Goal: Information Seeking & Learning: Learn about a topic

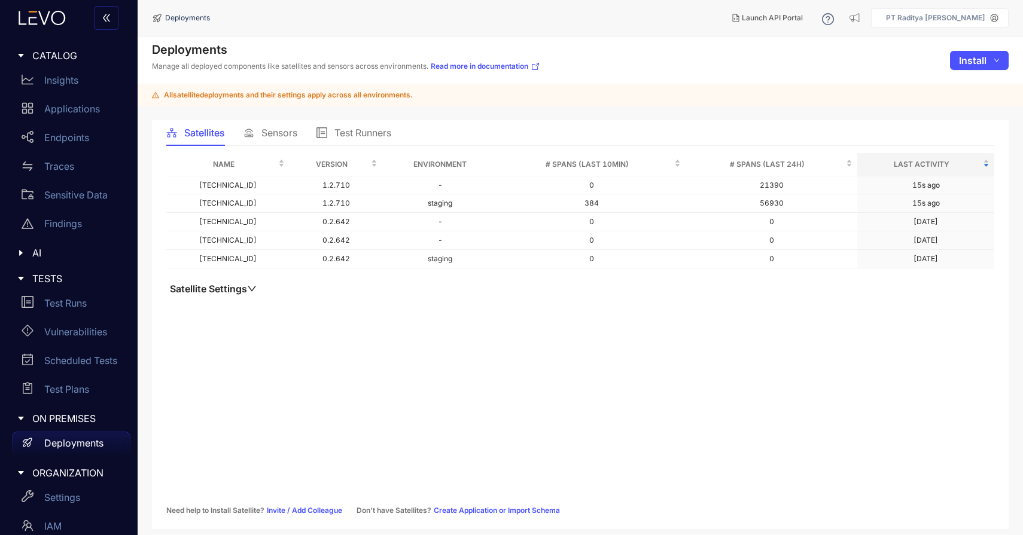
click at [88, 106] on p "Applications" at bounding box center [72, 108] width 56 height 11
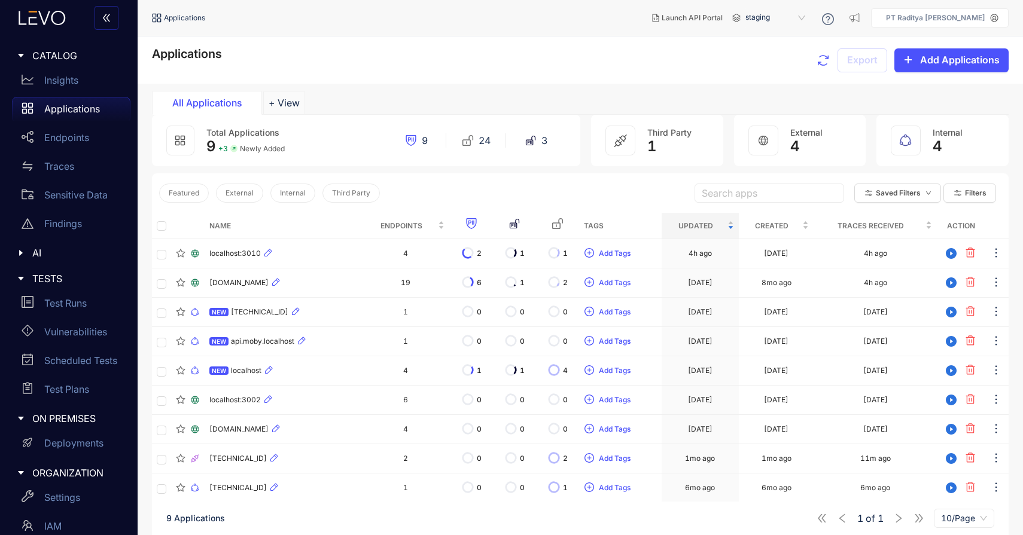
click at [50, 22] on icon at bounding box center [42, 18] width 65 height 14
click at [54, 19] on icon at bounding box center [42, 18] width 65 height 14
click at [334, 288] on div "[DOMAIN_NAME]" at bounding box center [283, 283] width 148 height 14
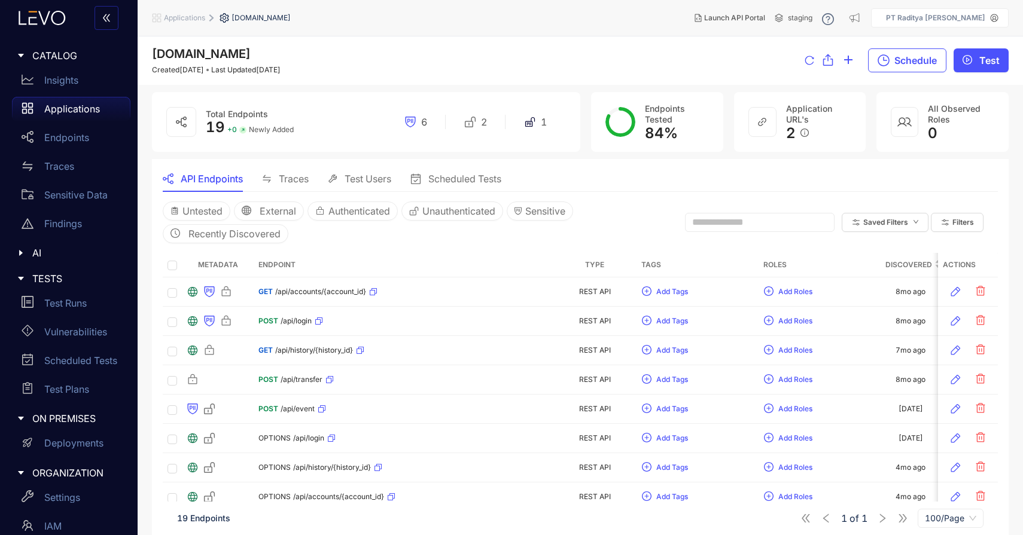
click at [77, 107] on p "Applications" at bounding box center [72, 108] width 56 height 11
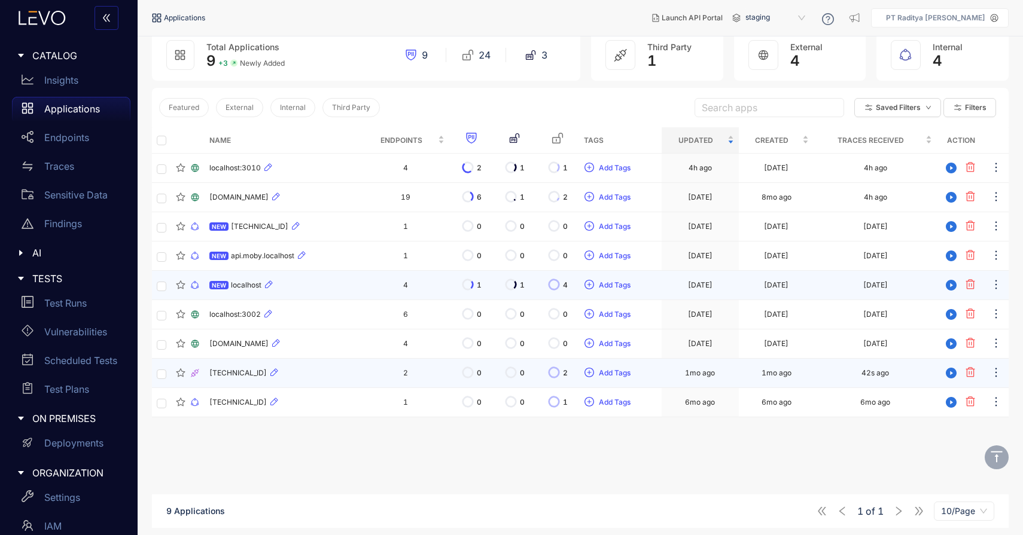
scroll to position [83, 0]
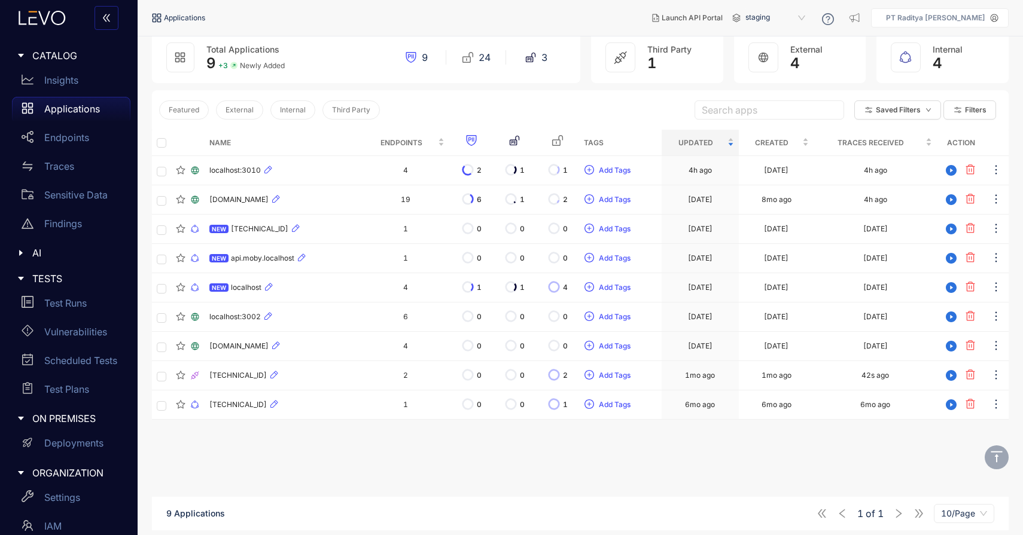
click at [45, 17] on icon at bounding box center [42, 18] width 65 height 14
click at [50, 21] on icon at bounding box center [42, 18] width 65 height 14
click at [81, 102] on div "Applications" at bounding box center [71, 109] width 118 height 24
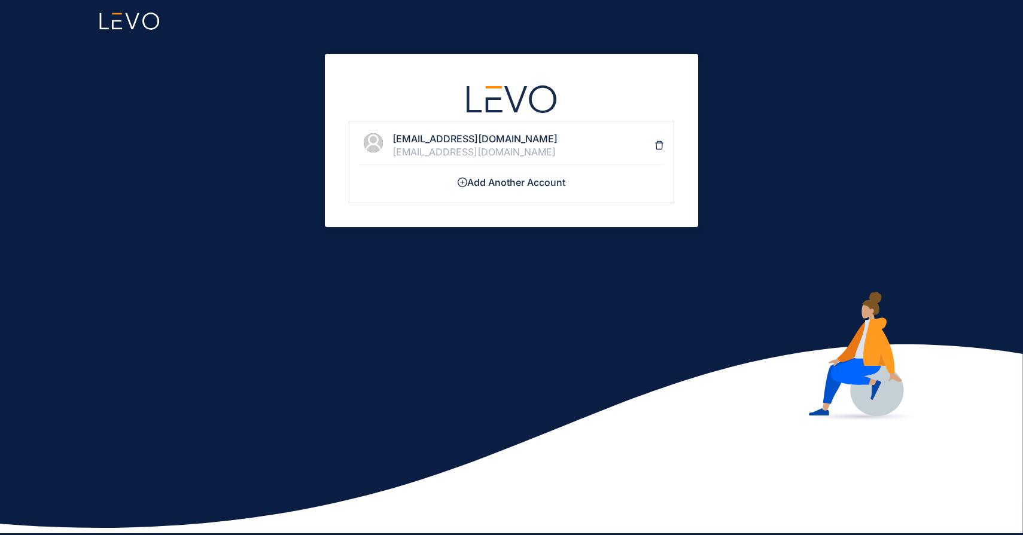
click at [530, 147] on div "[EMAIL_ADDRESS][DOMAIN_NAME]" at bounding box center [523, 152] width 262 height 11
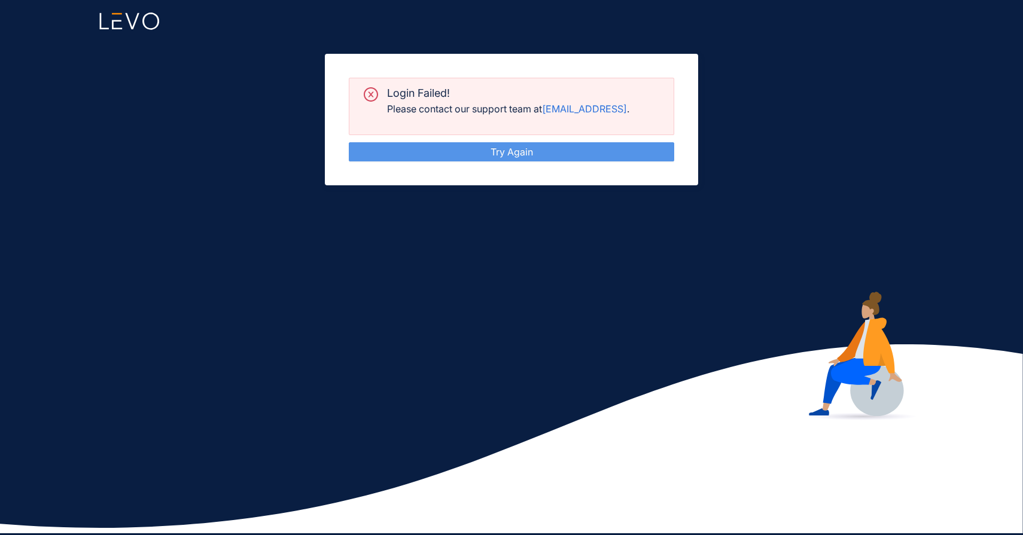
click at [533, 155] on link "Try Again" at bounding box center [511, 152] width 42 height 12
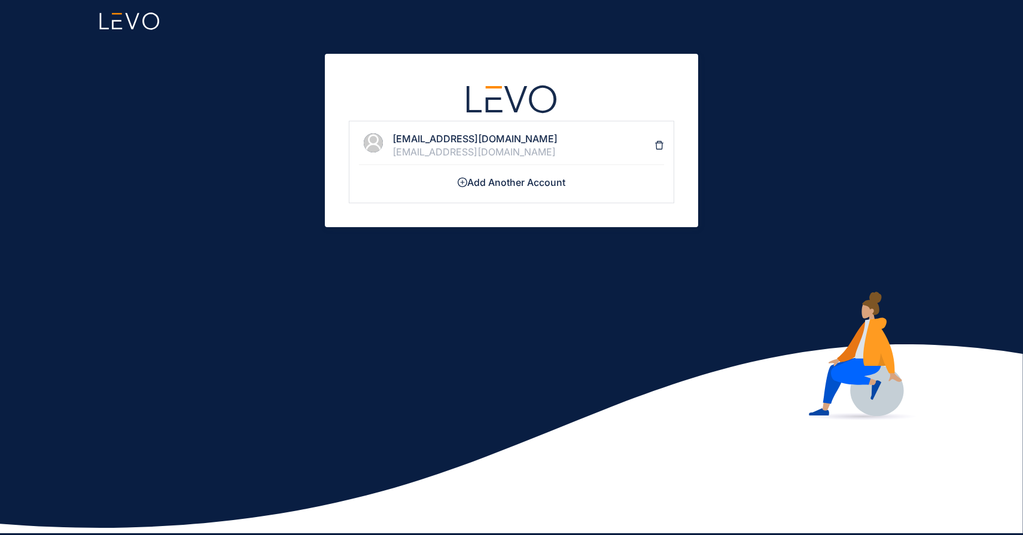
click at [580, 135] on h4 "[EMAIL_ADDRESS][DOMAIN_NAME]" at bounding box center [523, 138] width 262 height 11
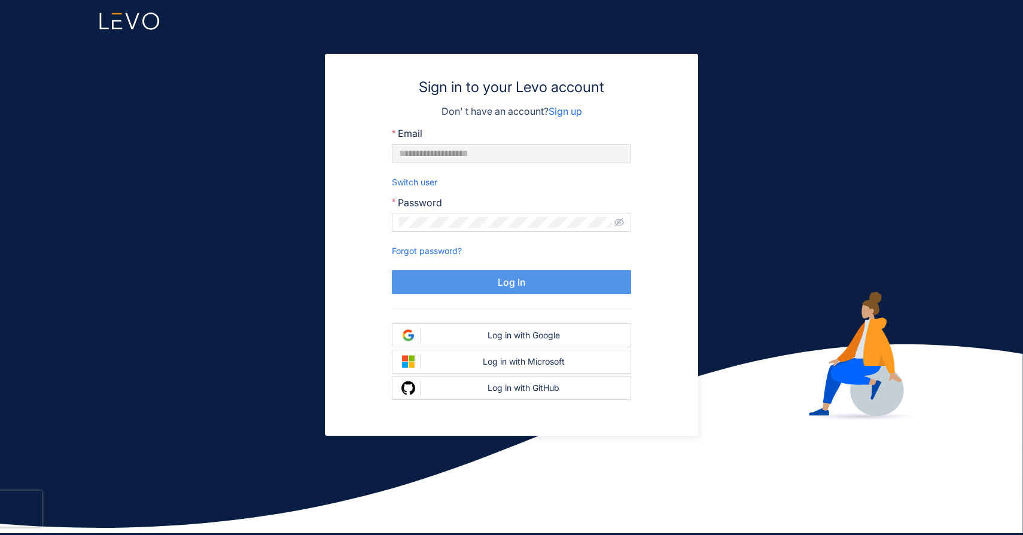
click at [543, 276] on button "Log In" at bounding box center [511, 282] width 239 height 24
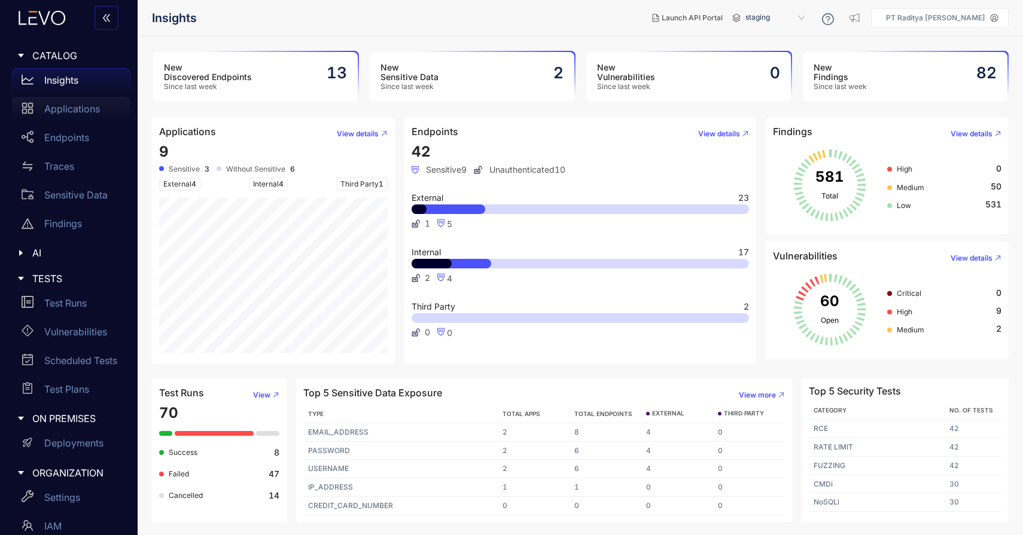
click at [81, 110] on p "Applications" at bounding box center [72, 108] width 56 height 11
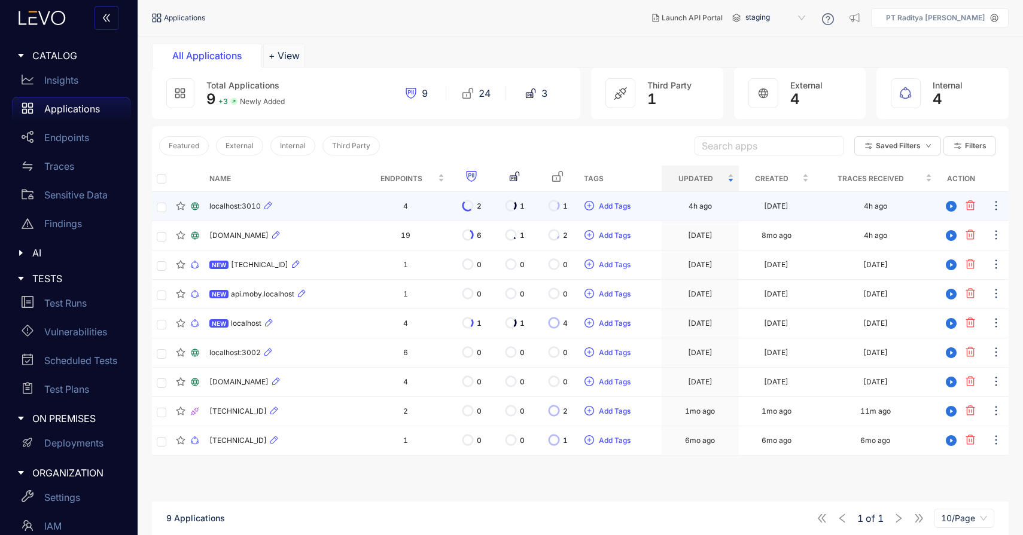
scroll to position [50, 0]
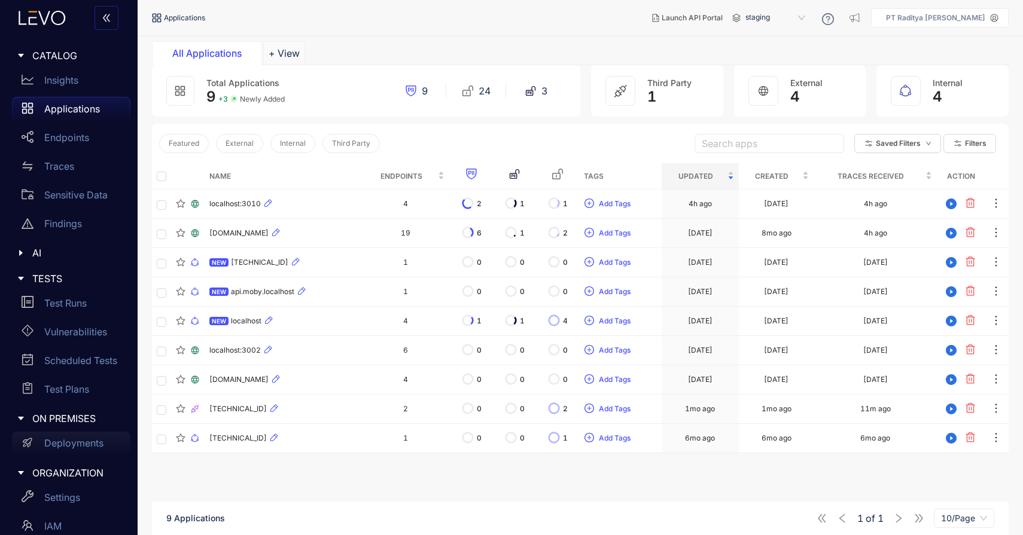
click at [67, 447] on p "Deployments" at bounding box center [73, 443] width 59 height 11
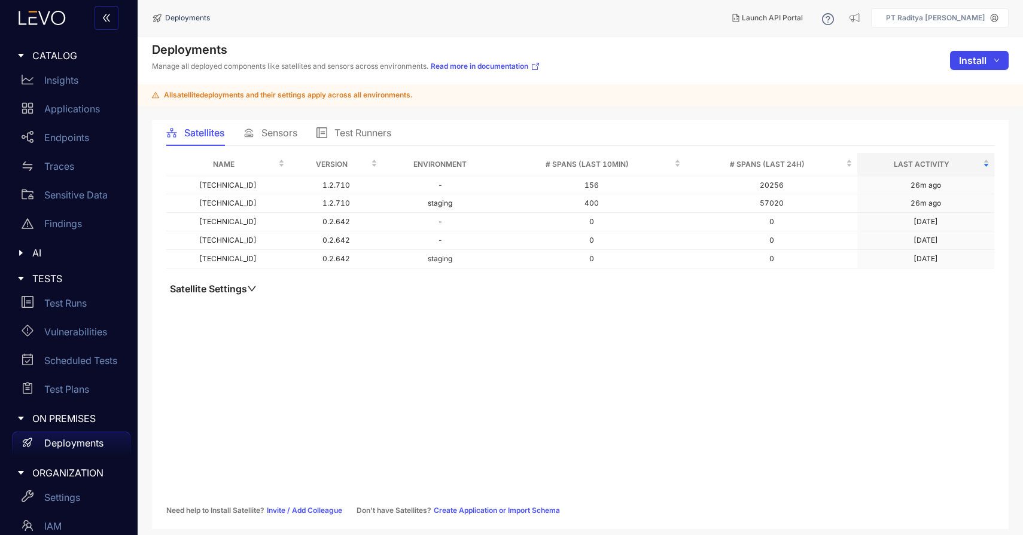
click at [991, 58] on button "Install" at bounding box center [979, 60] width 59 height 19
click at [987, 90] on span "Satellite" at bounding box center [975, 84] width 50 height 13
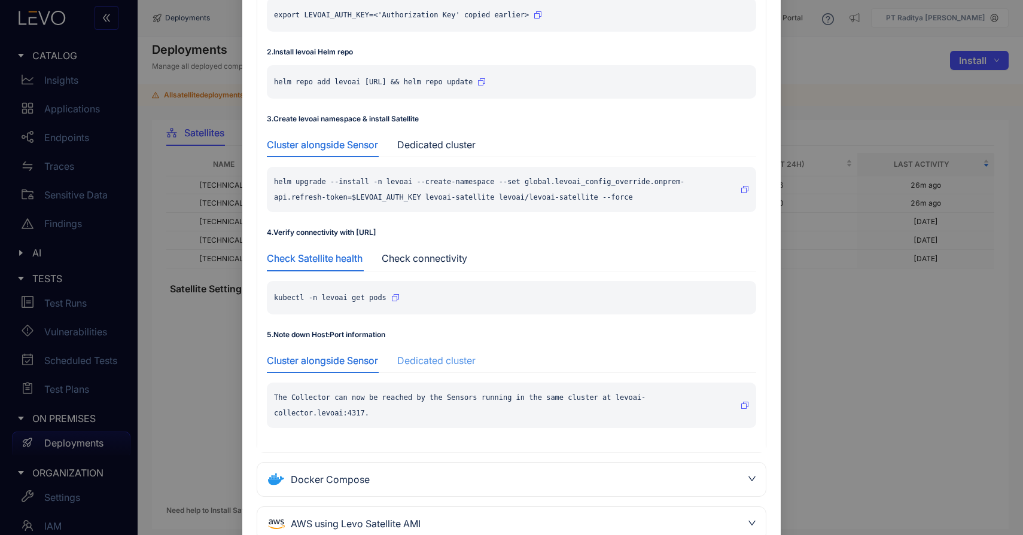
scroll to position [215, 0]
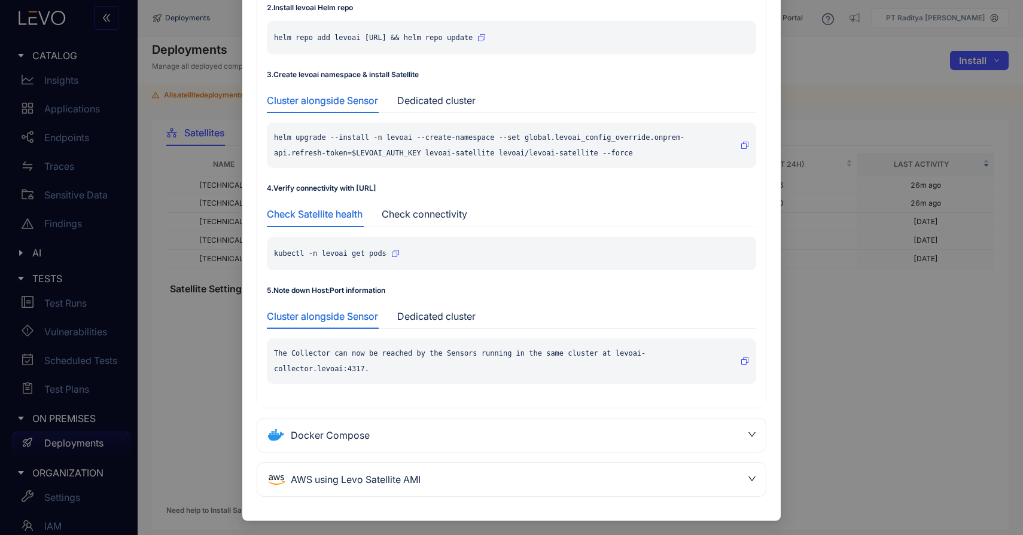
click at [908, 113] on div "Install Satellite Kubernetes 1 . Setup environment variables export LEVOAI_AUTH…" at bounding box center [511, 267] width 1023 height 535
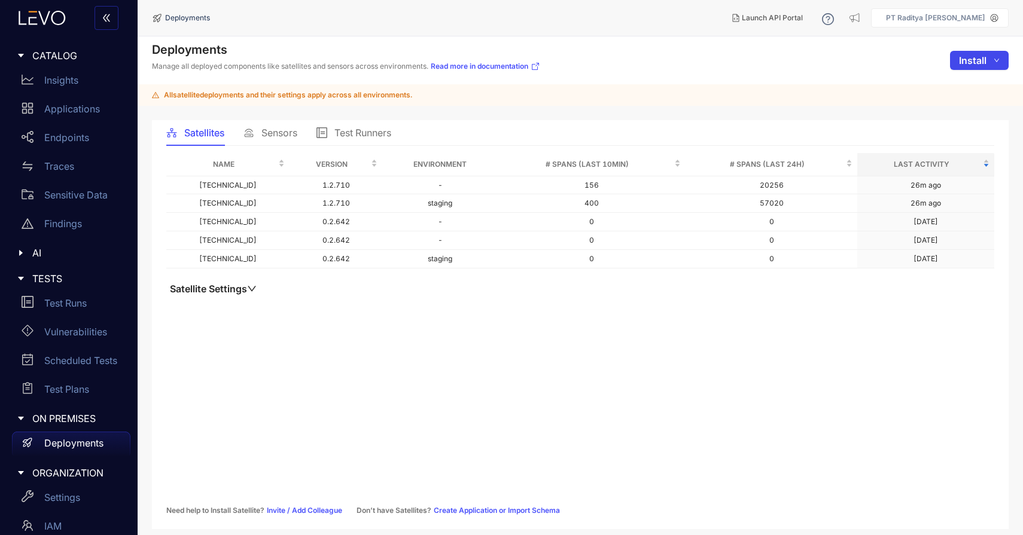
click at [986, 63] on button "Install" at bounding box center [979, 60] width 59 height 19
click at [971, 106] on span "Sensor" at bounding box center [975, 103] width 48 height 13
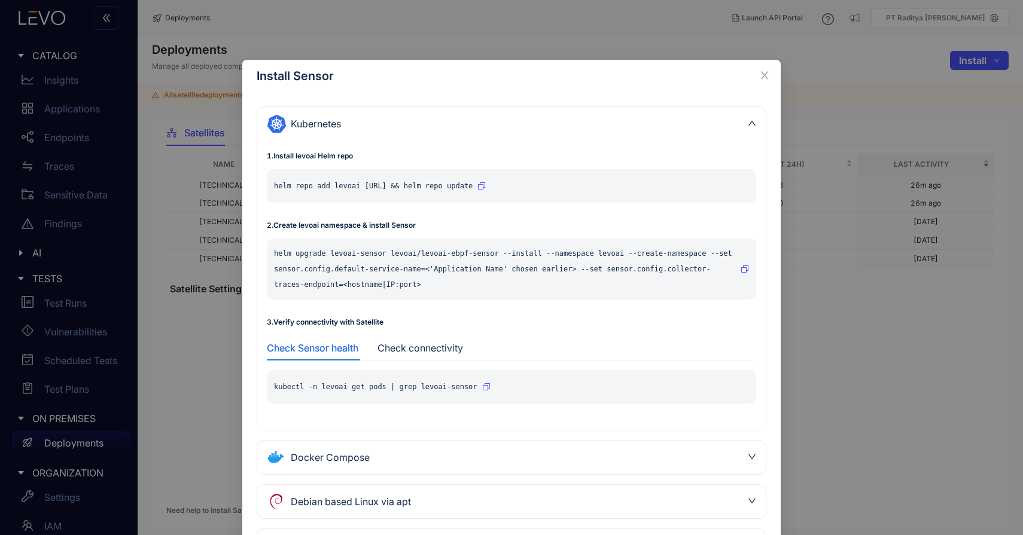
scroll to position [111, 0]
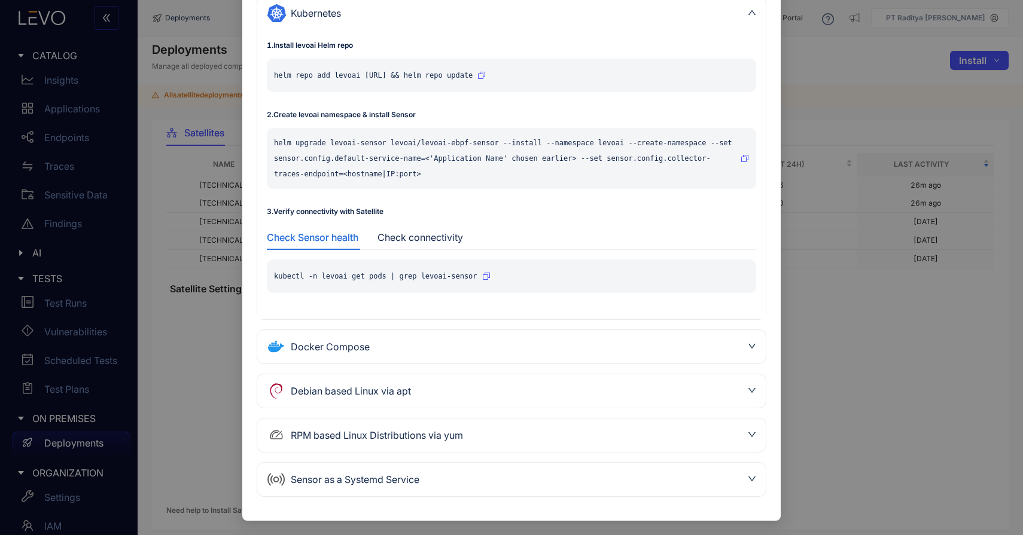
click at [537, 478] on div "Sensor as a Systemd Service" at bounding box center [504, 479] width 475 height 19
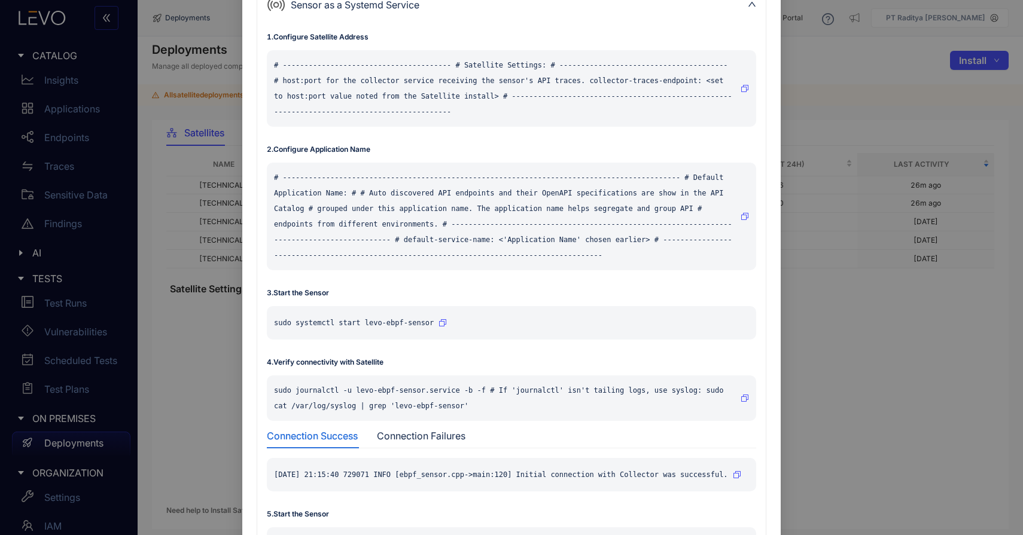
scroll to position [399, 0]
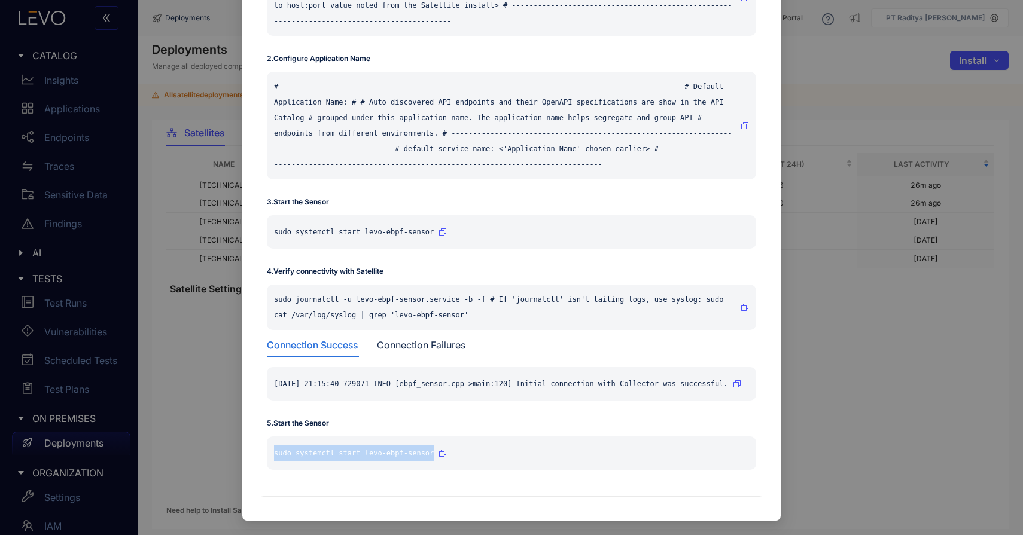
drag, startPoint x: 431, startPoint y: 452, endPoint x: 272, endPoint y: 450, distance: 159.1
click at [274, 450] on p "sudo systemctl start levo-ebpf-sensor" at bounding box center [354, 454] width 160 height 16
copy p "sudo systemctl start levo-ebpf-sensor"
click at [129, 226] on div "Install Sensor Kubernetes 1 . Install levoai Helm repo helm repo add levoai [UR…" at bounding box center [511, 267] width 1023 height 535
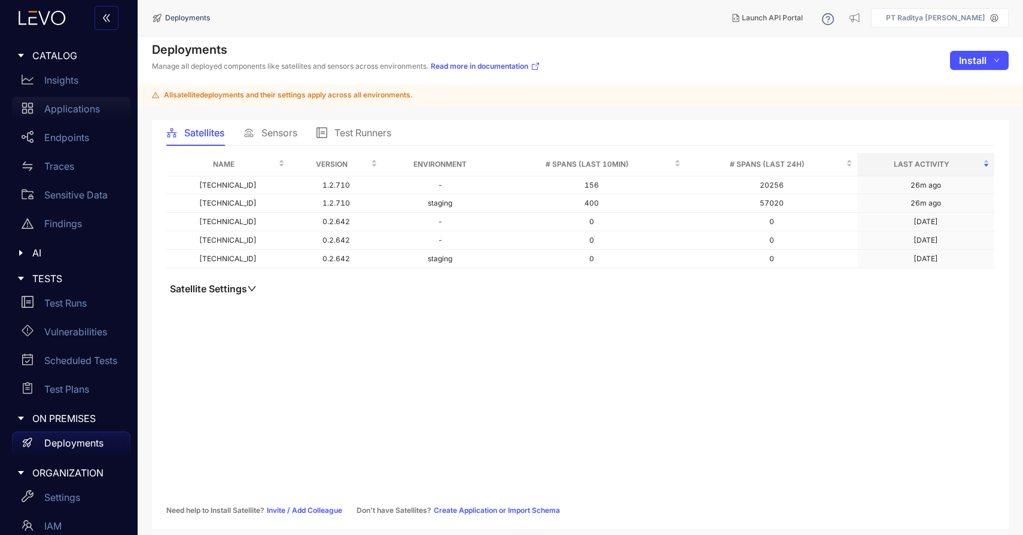
click at [82, 114] on p "Applications" at bounding box center [72, 108] width 56 height 11
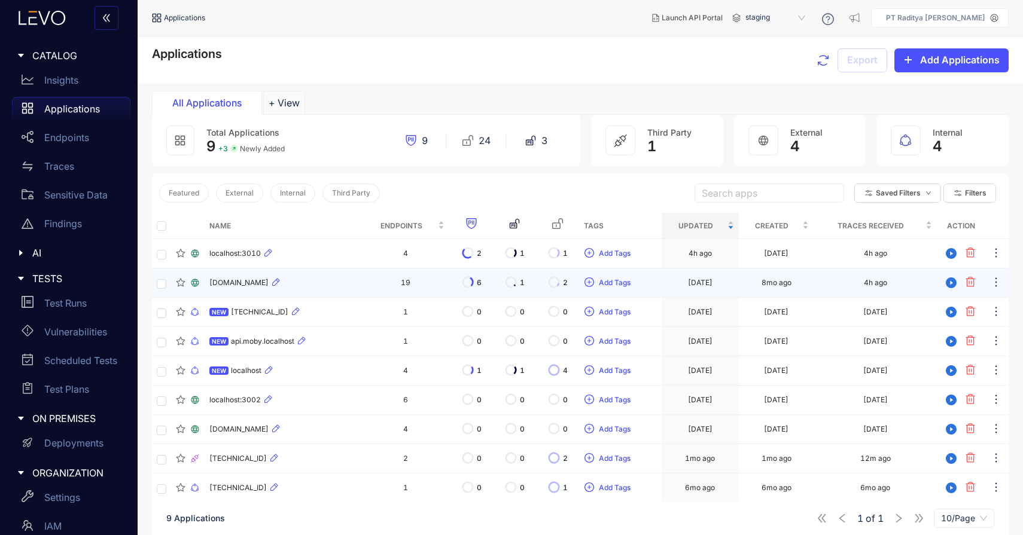
click at [203, 278] on td at bounding box center [187, 283] width 33 height 29
click at [303, 276] on div "[DOMAIN_NAME]" at bounding box center [283, 283] width 148 height 14
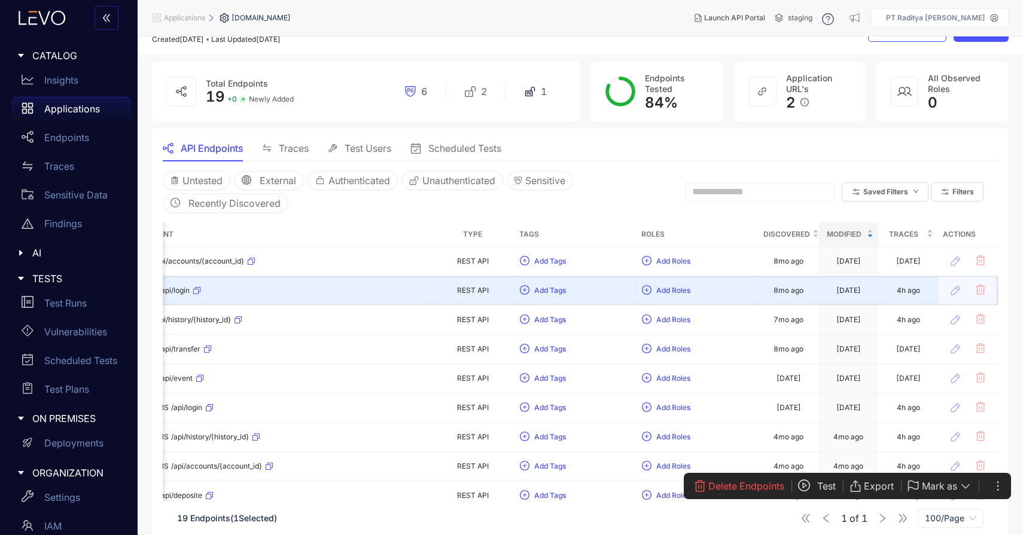
scroll to position [36, 0]
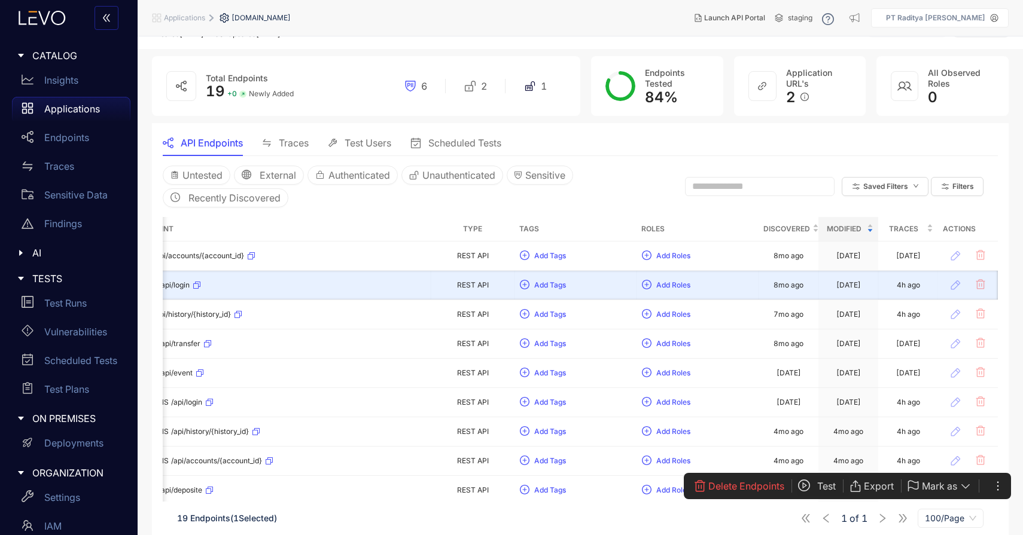
click at [803, 484] on icon "play-circle" at bounding box center [804, 486] width 12 height 12
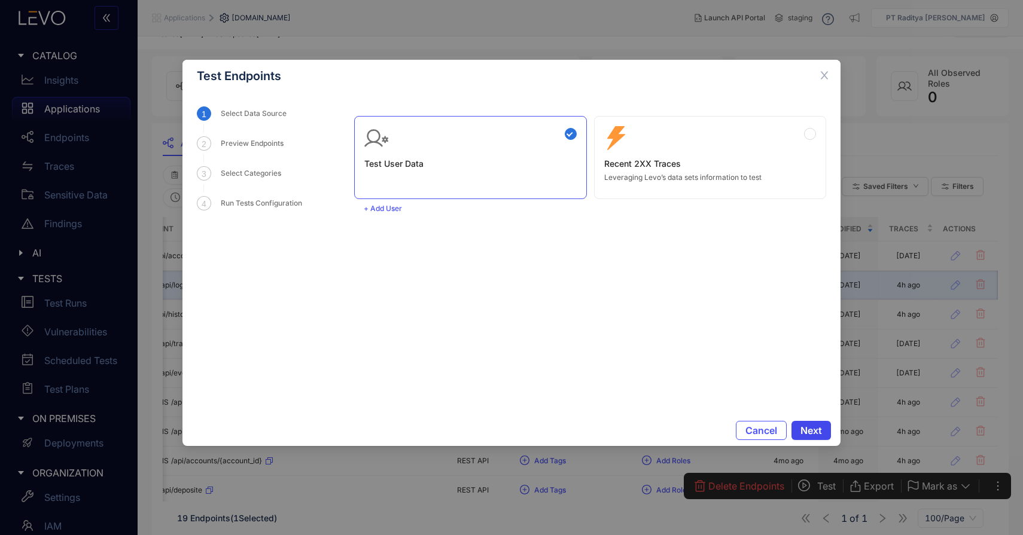
click at [816, 430] on span "Next" at bounding box center [811, 430] width 22 height 11
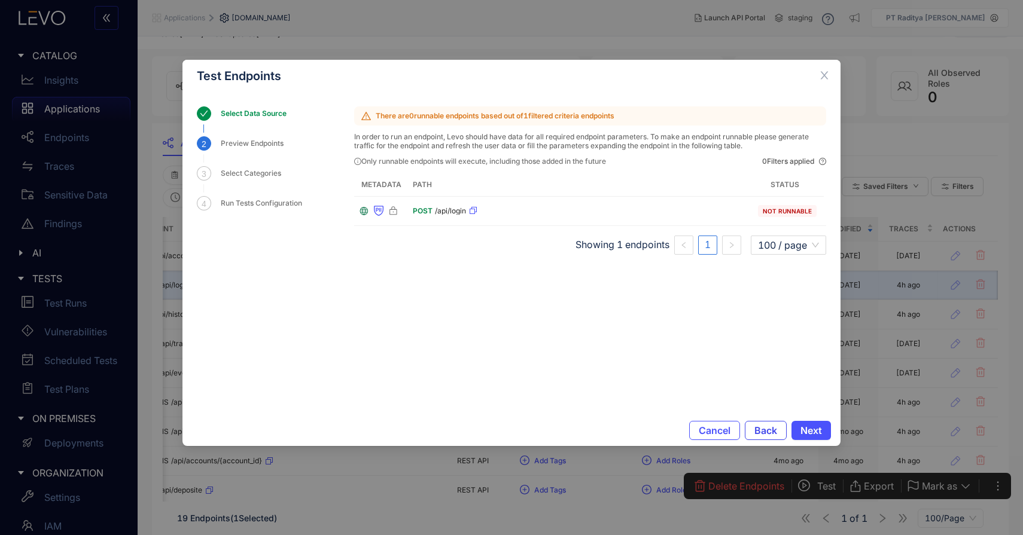
click at [757, 434] on span "Back" at bounding box center [765, 430] width 23 height 11
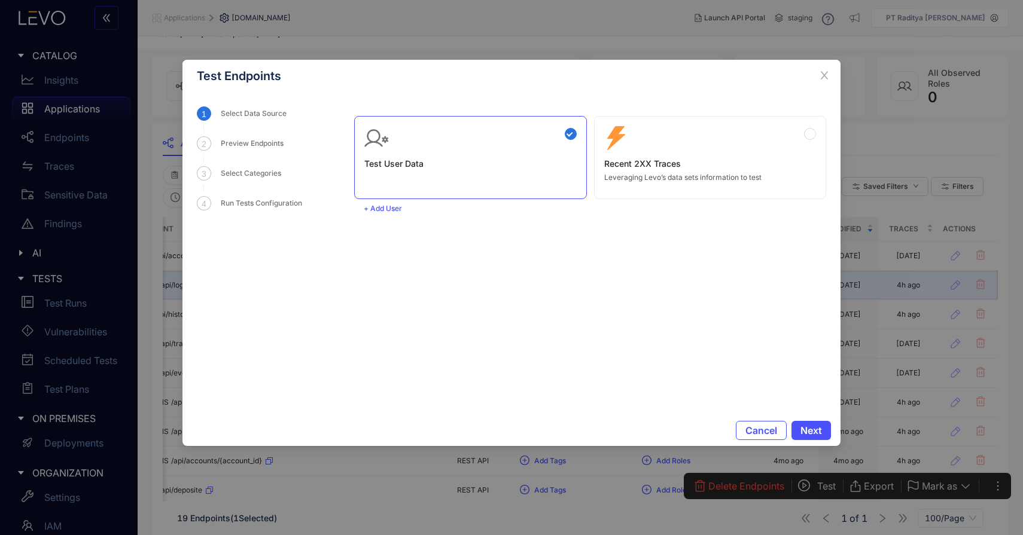
click at [716, 150] on div "Zero Config Recent 2XX Traces Leveraging Levo’s data sets information to test" at bounding box center [710, 154] width 212 height 56
click at [824, 434] on button "Next" at bounding box center [810, 430] width 39 height 19
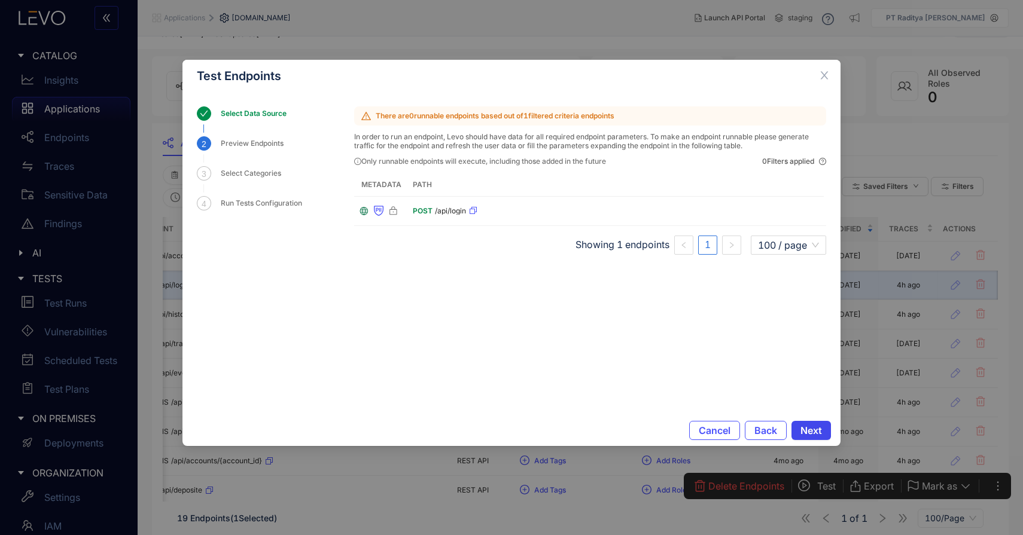
click at [815, 431] on span "Next" at bounding box center [811, 430] width 22 height 11
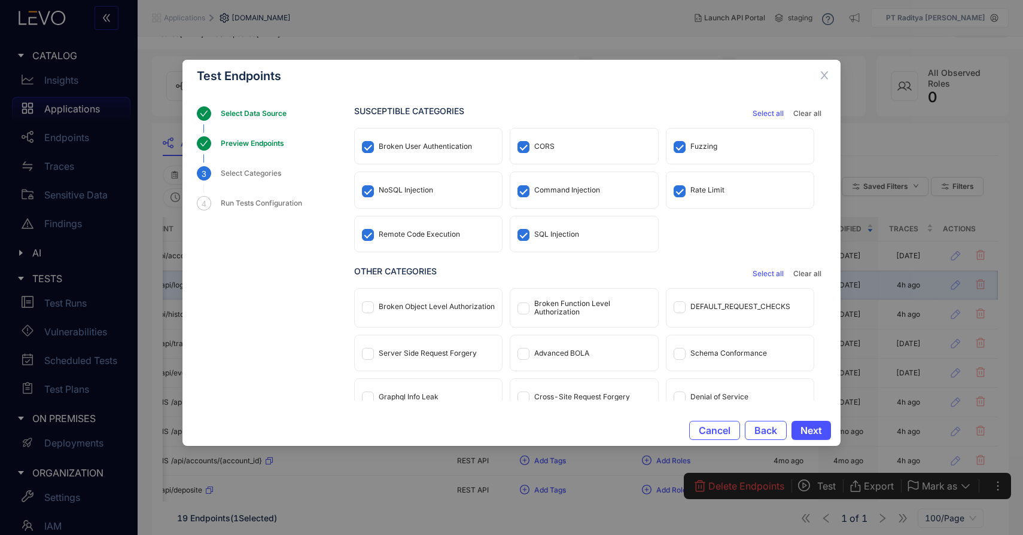
click at [771, 278] on span "Select all" at bounding box center [767, 274] width 31 height 8
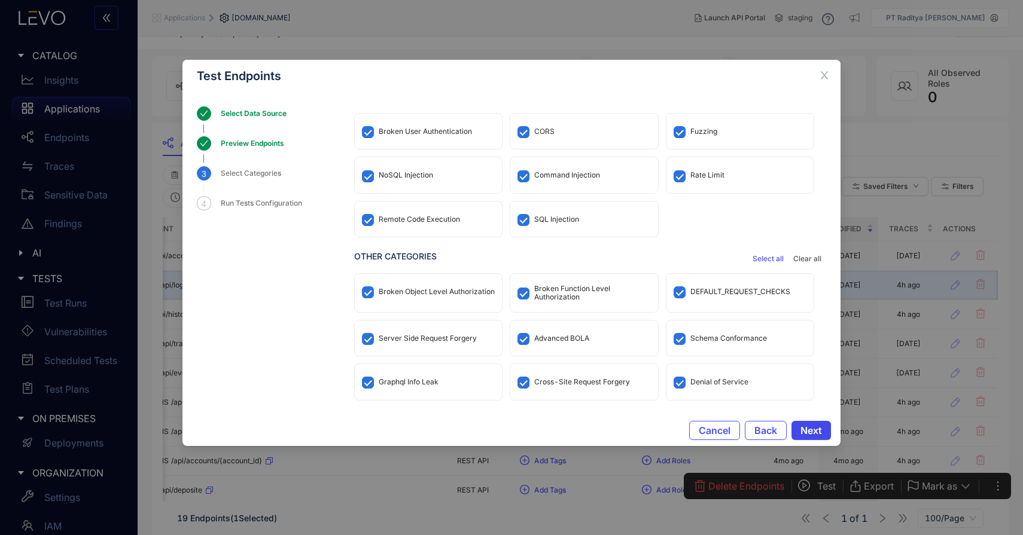
click at [816, 431] on span "Next" at bounding box center [811, 430] width 22 height 11
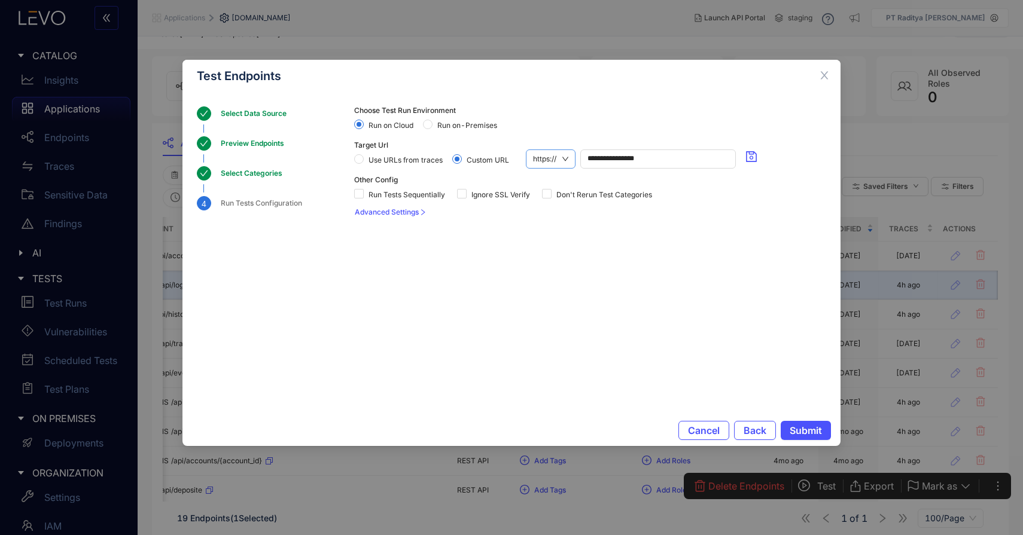
click at [559, 153] on span "https://" at bounding box center [550, 159] width 35 height 18
click at [554, 203] on div "http://" at bounding box center [551, 199] width 36 height 13
click at [809, 429] on span "Submit" at bounding box center [805, 430] width 32 height 11
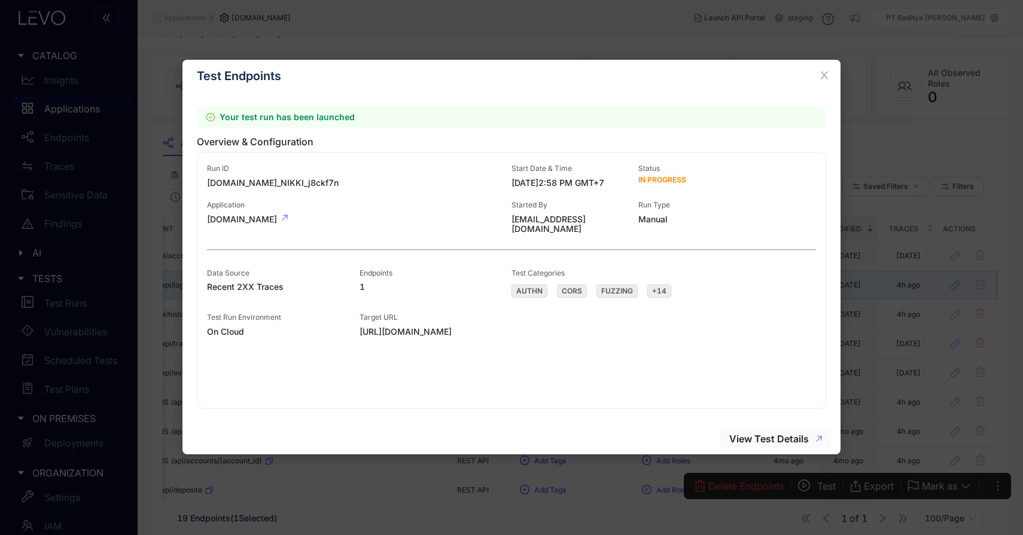
click at [775, 438] on span "View Test Details" at bounding box center [769, 439] width 80 height 11
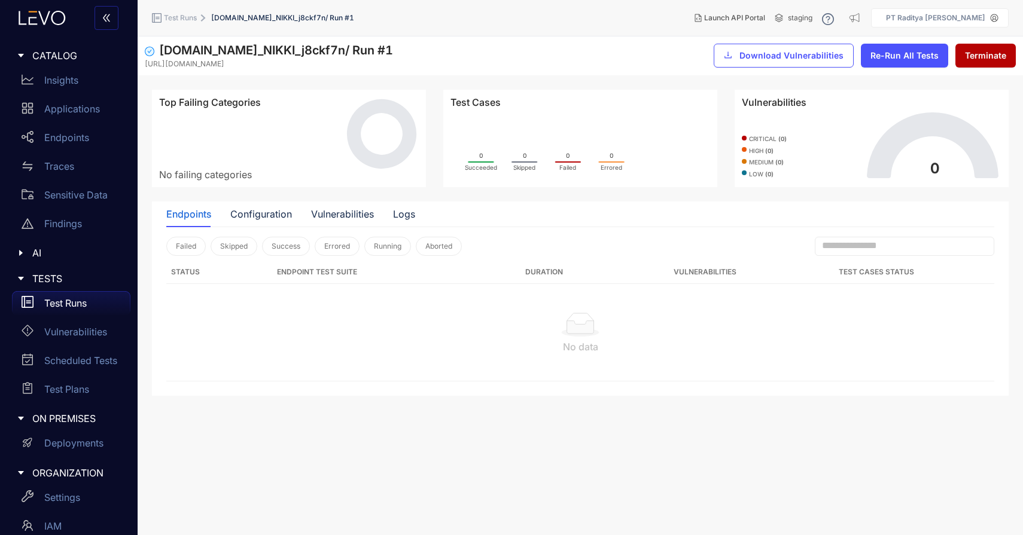
click at [74, 305] on p "Test Runs" at bounding box center [65, 303] width 42 height 11
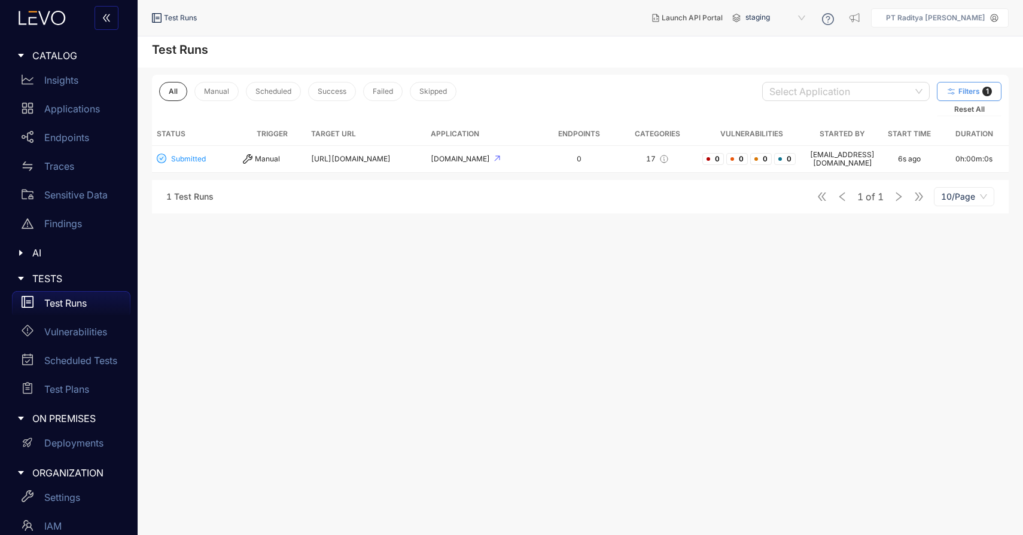
click at [964, 88] on span "Filters" at bounding box center [969, 91] width 22 height 8
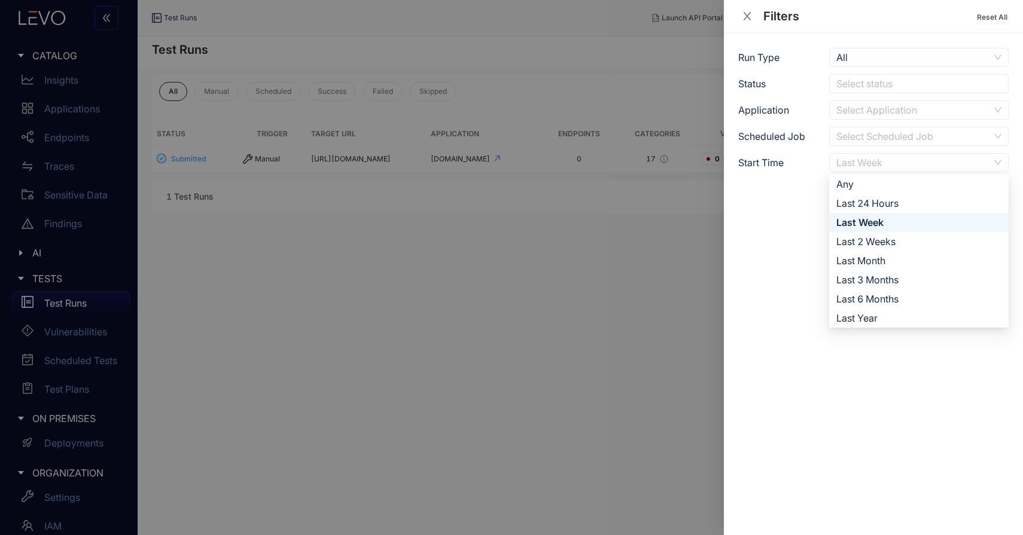
click at [919, 166] on div "Last Week" at bounding box center [912, 163] width 153 height 18
click at [901, 256] on div "Last Month" at bounding box center [918, 260] width 165 height 13
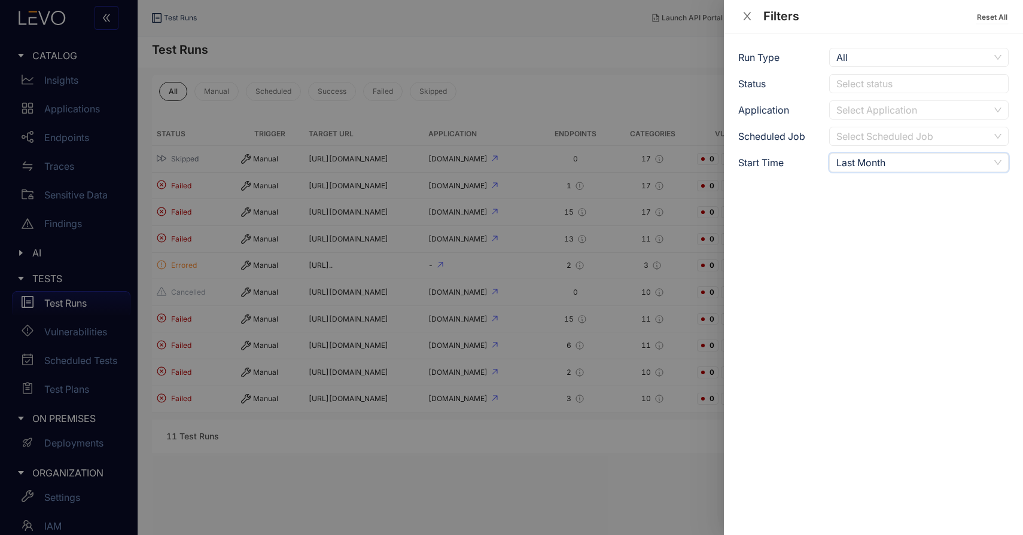
click at [94, 108] on div at bounding box center [511, 267] width 1023 height 535
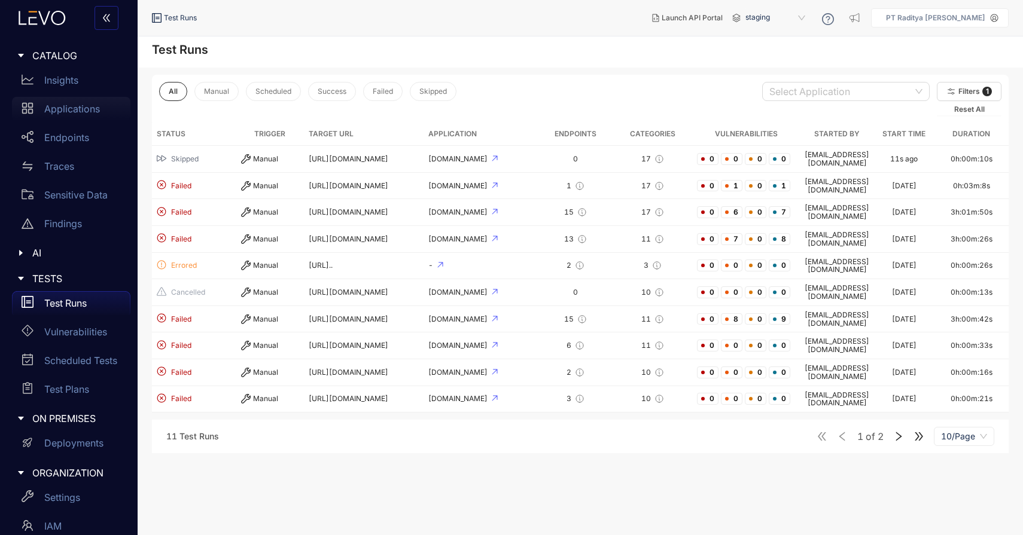
click at [86, 107] on p "Applications" at bounding box center [72, 108] width 56 height 11
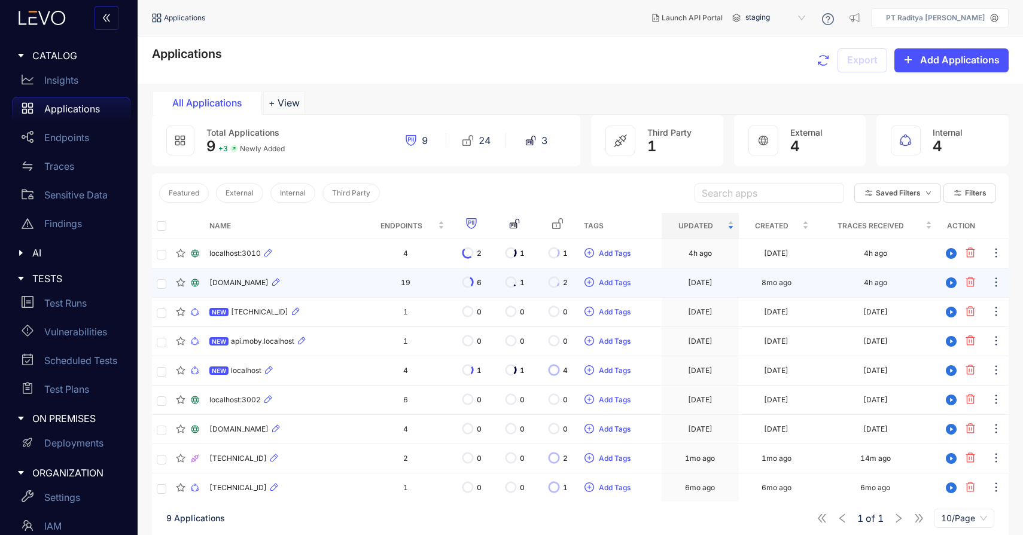
click at [337, 285] on div "[DOMAIN_NAME]" at bounding box center [283, 283] width 148 height 14
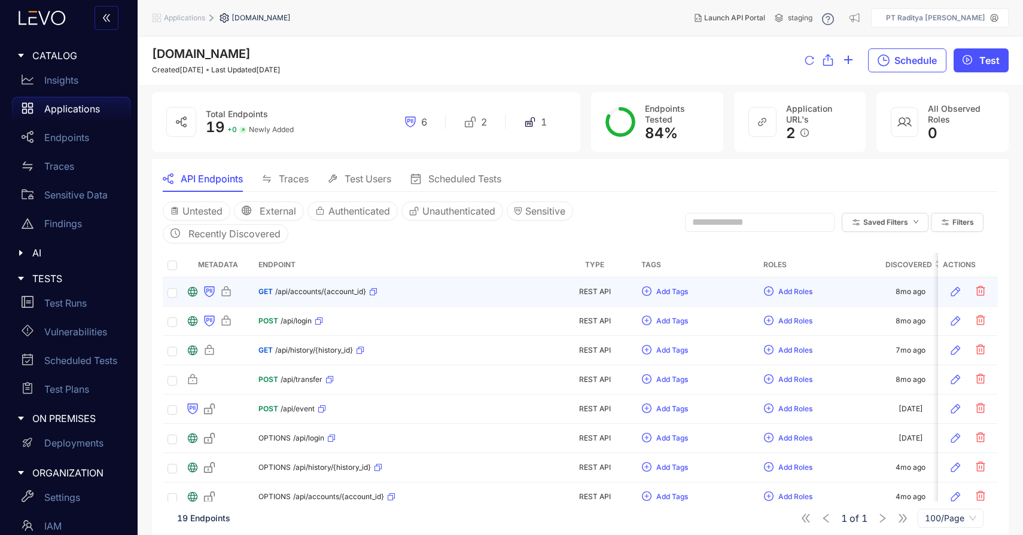
click at [371, 294] on icon "button" at bounding box center [373, 291] width 7 height 7
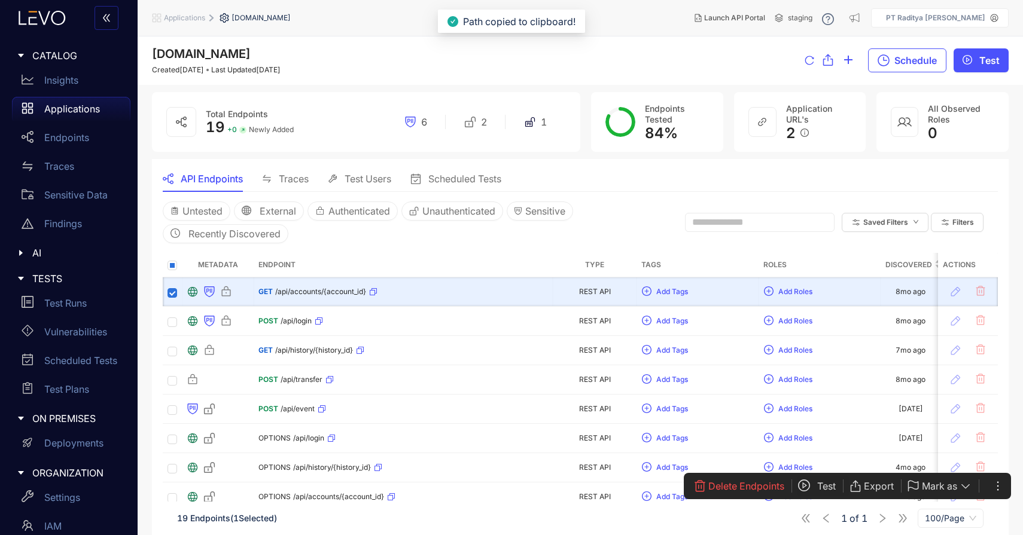
click at [824, 488] on span "Test" at bounding box center [826, 486] width 19 height 11
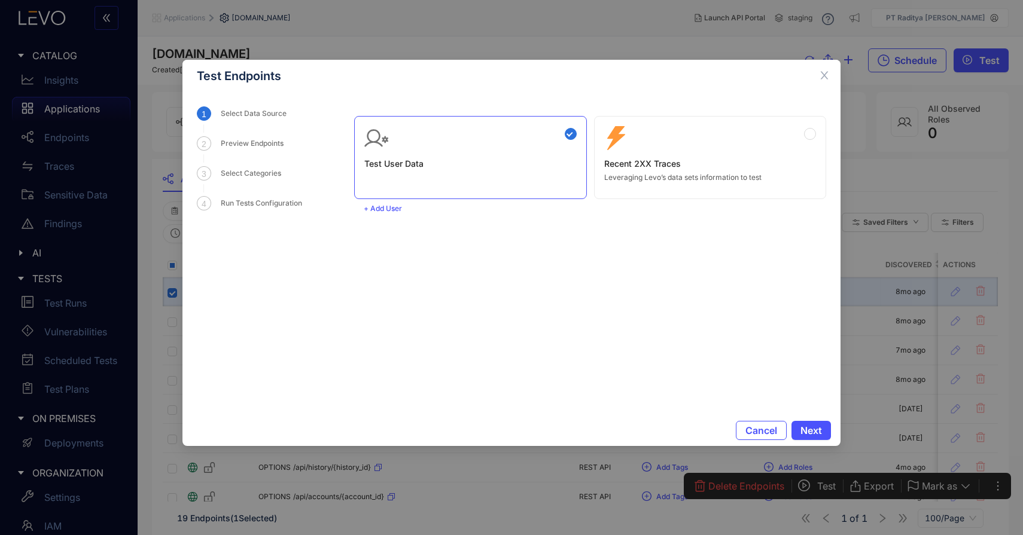
click at [684, 125] on div "Zero Config Recent 2XX Traces Leveraging Levo’s data sets information to test" at bounding box center [710, 157] width 233 height 83
click at [420, 30] on div "Test Endpoints 1 Select Data Source 2 Preview Endpoints 3 Select Categories 4 R…" at bounding box center [511, 267] width 1023 height 535
click at [435, 33] on div "Test Endpoints 1 Select Data Source 2 Preview Endpoints 3 Select Categories 4 R…" at bounding box center [511, 267] width 1023 height 535
click at [766, 428] on span "Cancel" at bounding box center [761, 430] width 32 height 11
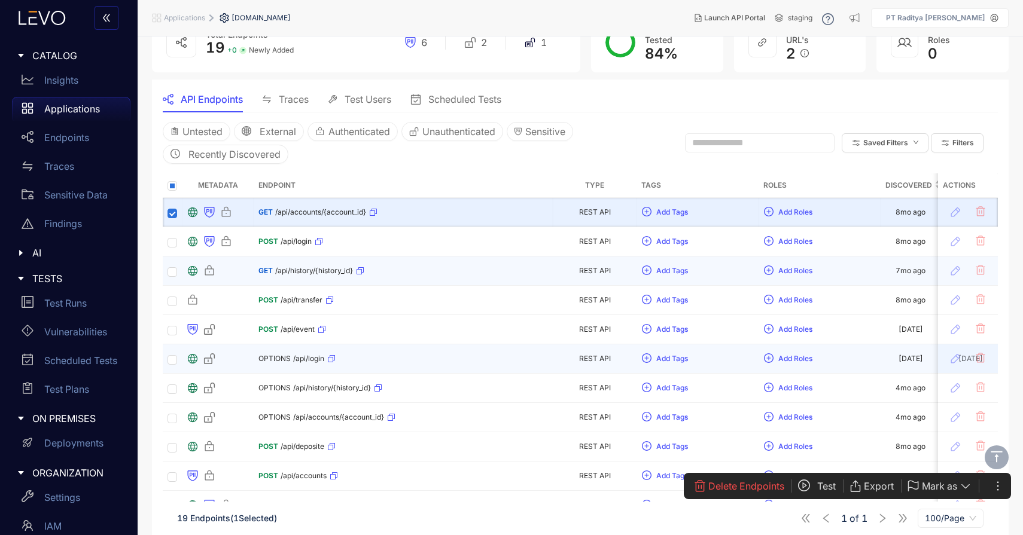
scroll to position [81, 0]
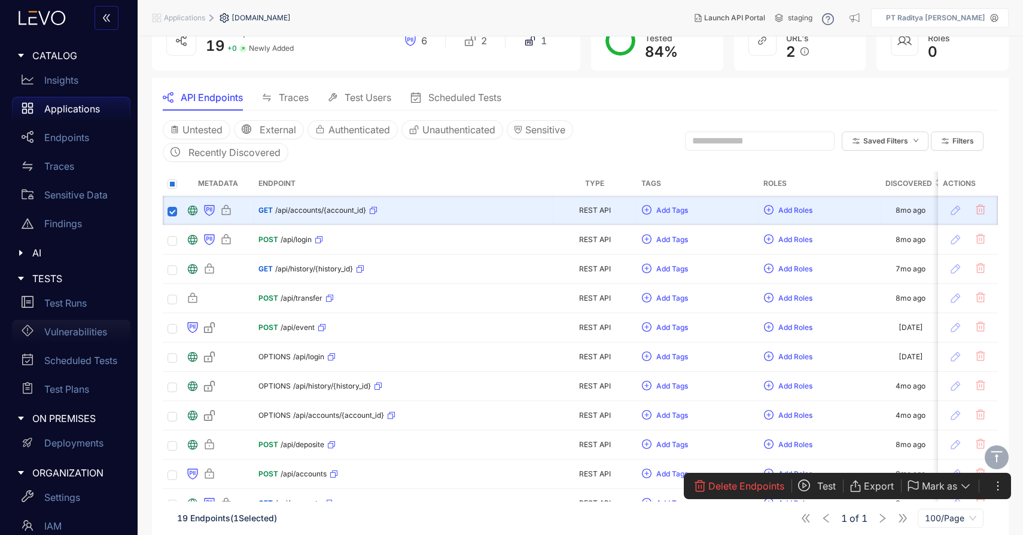
click at [82, 333] on p "Vulnerabilities" at bounding box center [75, 332] width 63 height 11
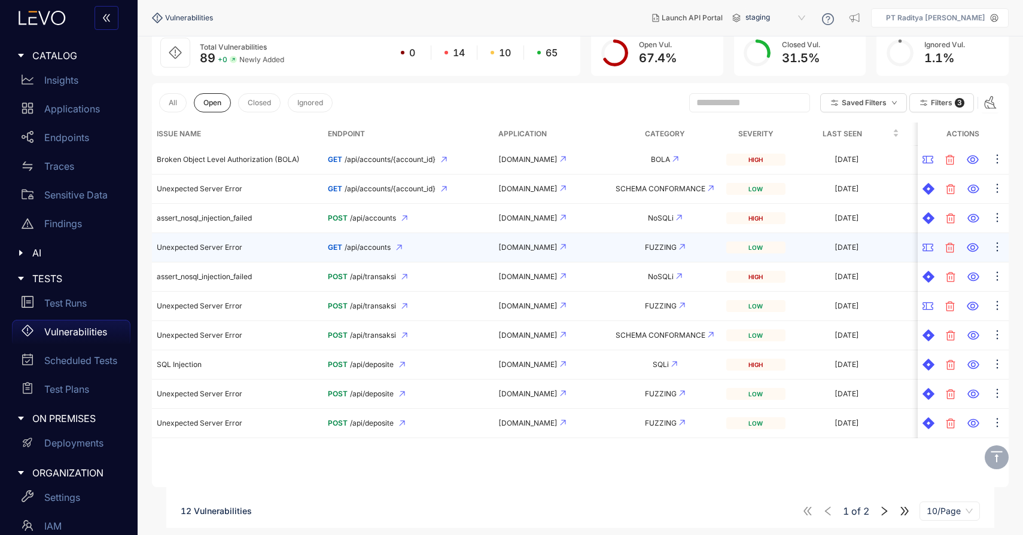
scroll to position [80, 0]
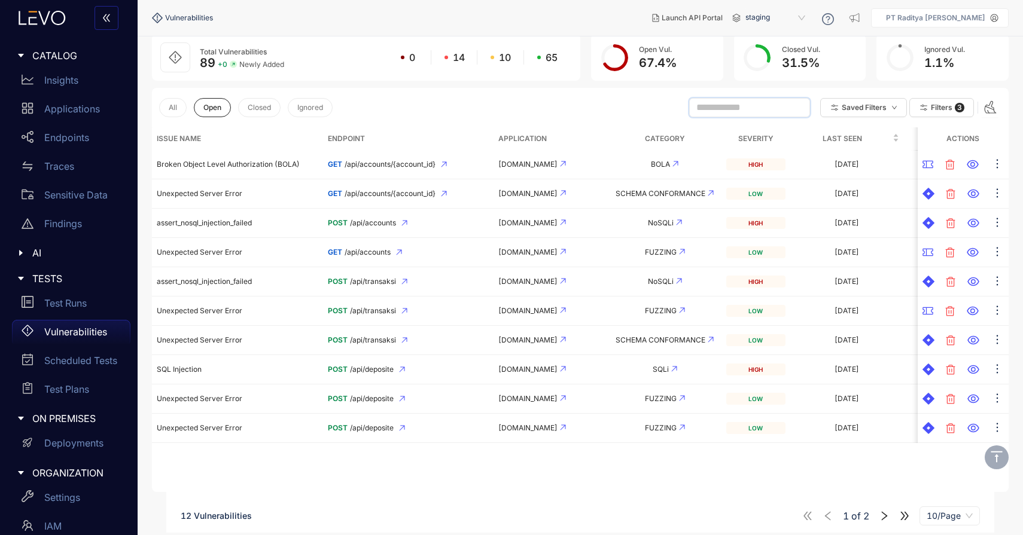
click at [739, 112] on input "text" at bounding box center [744, 107] width 96 height 11
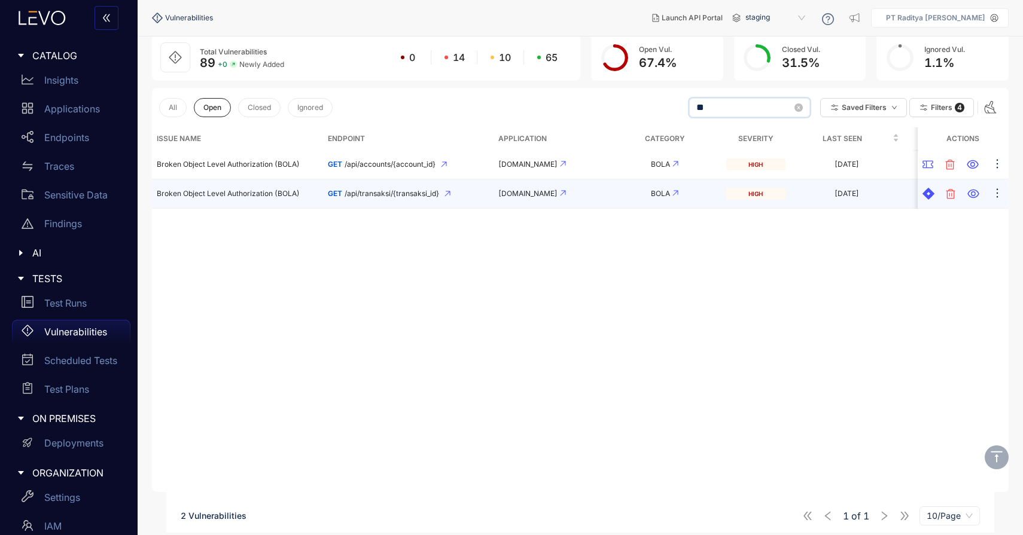
type input "**"
click at [620, 193] on div "BOLA" at bounding box center [664, 194] width 104 height 8
click at [617, 199] on td "BOLA" at bounding box center [665, 193] width 114 height 29
click at [781, 197] on div "high" at bounding box center [755, 194] width 59 height 12
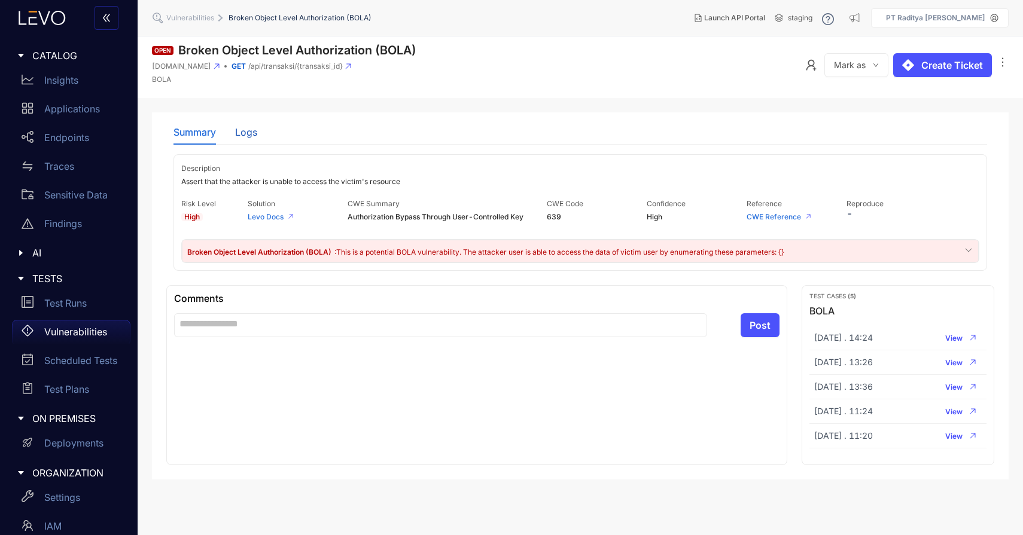
click at [251, 133] on div "Logs" at bounding box center [246, 132] width 22 height 11
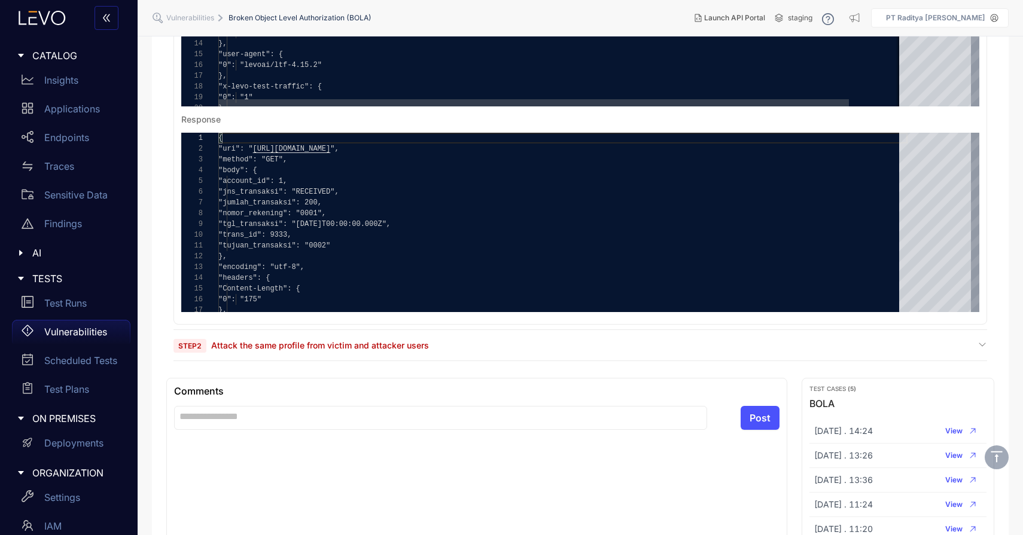
scroll to position [389, 0]
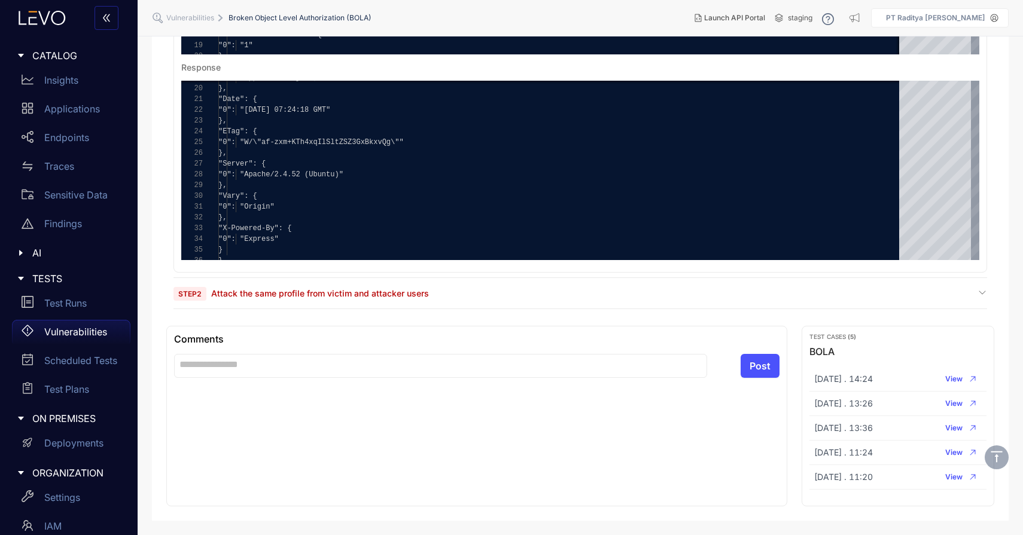
click at [482, 288] on div "Step 2 Attack the same profile from victim and attacker users" at bounding box center [579, 293] width 813 height 11
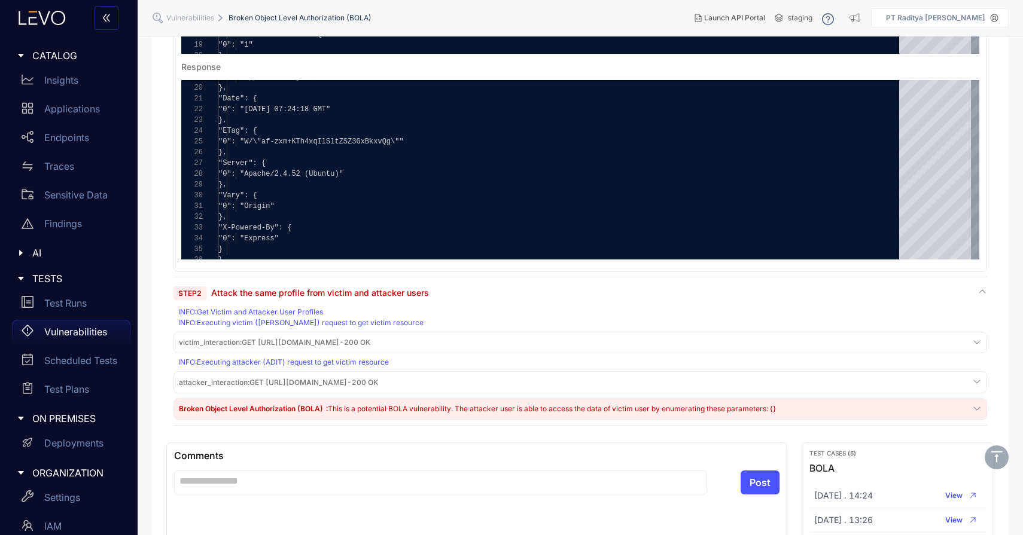
scroll to position [395, 0]
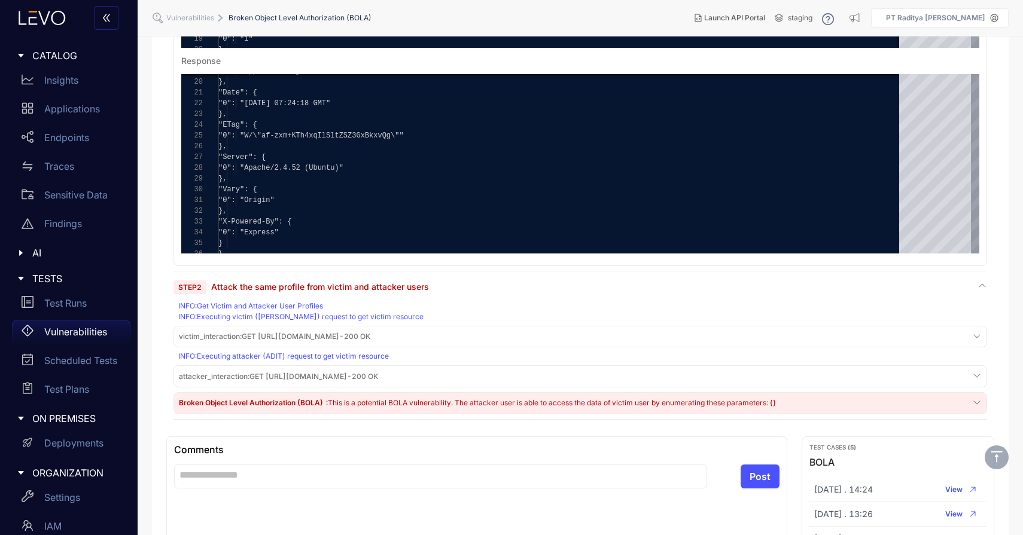
click at [366, 319] on div "INFO : Executing victim ([PERSON_NAME]) request to get victim resource" at bounding box center [581, 317] width 806 height 8
click at [443, 357] on div "INFO : Executing attacker (ADIT) request to get victim resource" at bounding box center [581, 356] width 806 height 8
click at [455, 379] on div "attacker_interaction : GET [URL][DOMAIN_NAME] - 200 OK" at bounding box center [579, 376] width 807 height 16
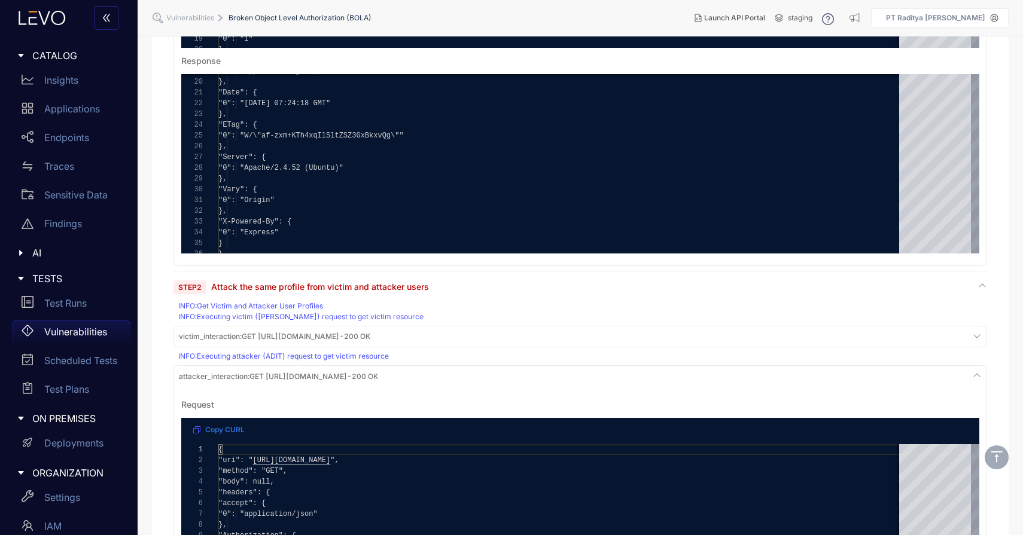
click at [490, 331] on div "victim_interaction : GET [URL][DOMAIN_NAME] - 200 OK" at bounding box center [579, 337] width 807 height 16
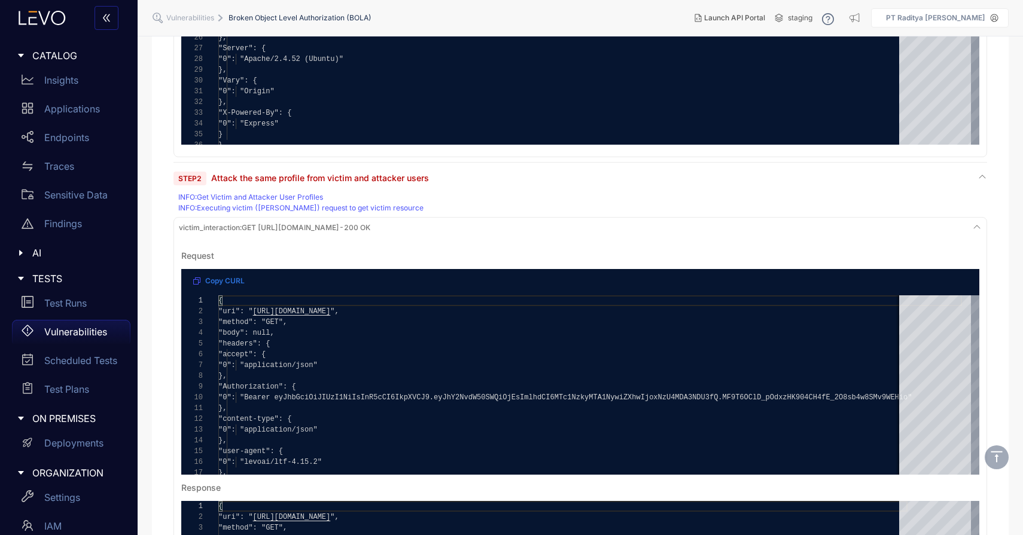
scroll to position [506, 0]
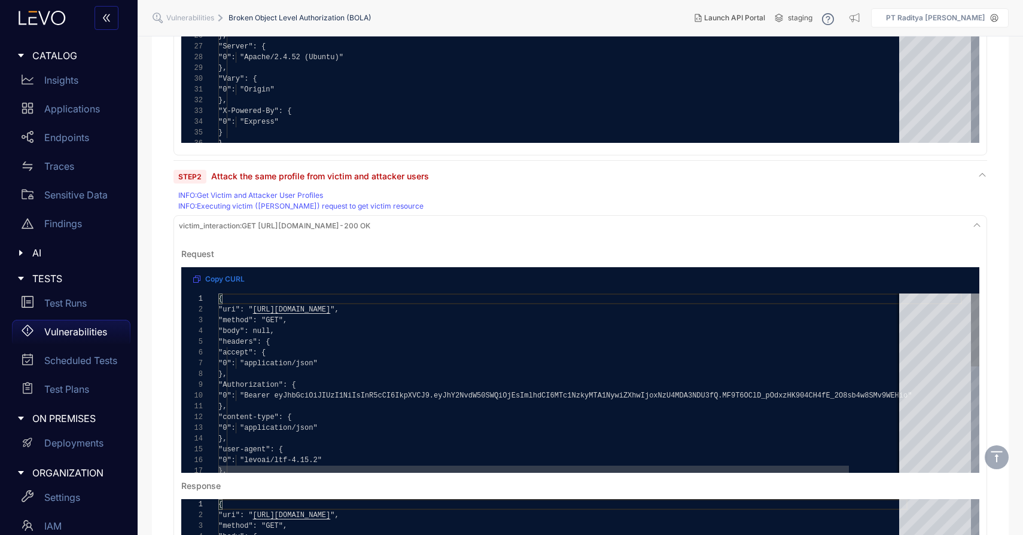
click at [487, 352] on div ""accept": {" at bounding box center [589, 352] width 743 height 11
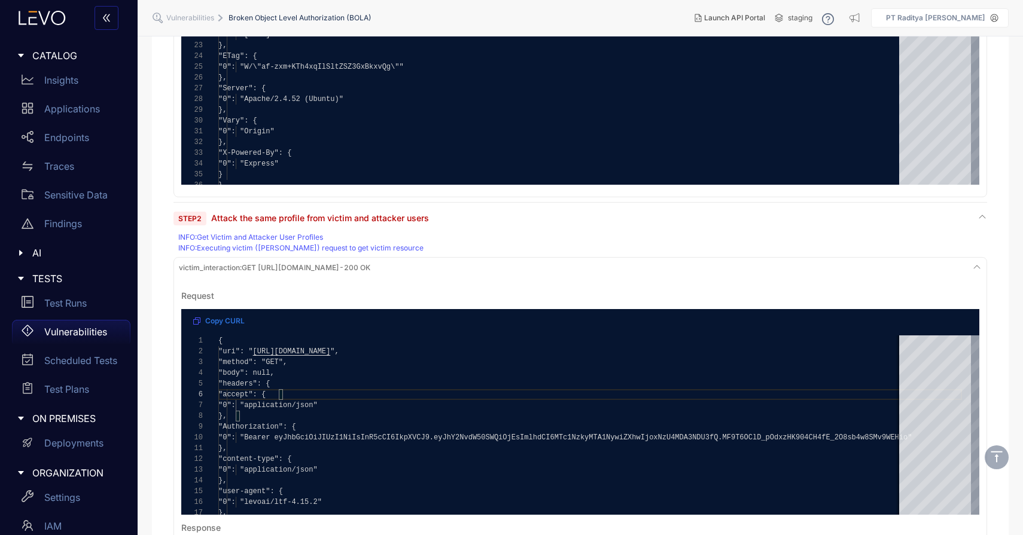
scroll to position [463, 0]
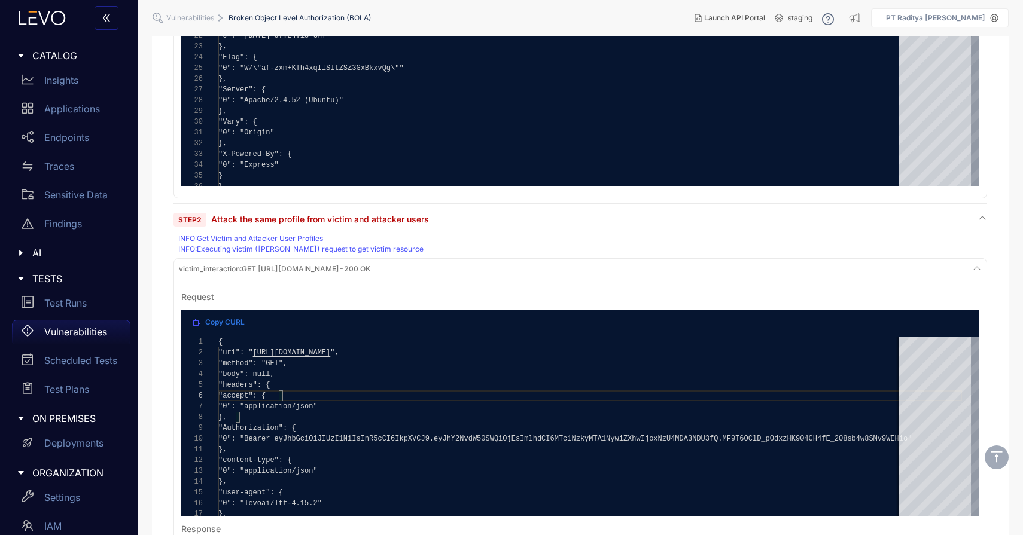
click at [234, 249] on div "INFO : Executing victim ([PERSON_NAME]) request to get victim resource" at bounding box center [581, 249] width 806 height 8
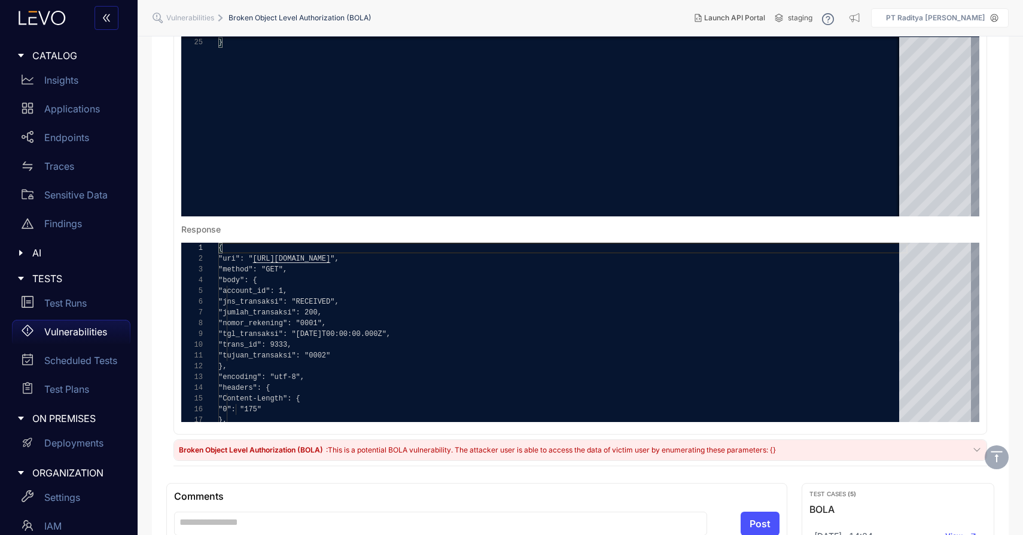
scroll to position [1414, 0]
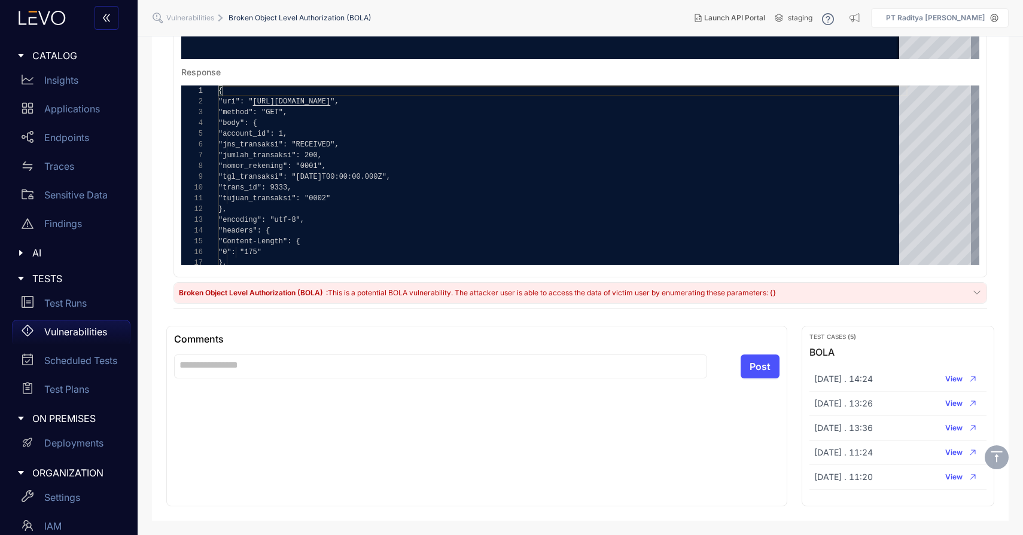
click at [264, 294] on span "Broken Object Level Authorization (BOLA)" at bounding box center [252, 292] width 146 height 9
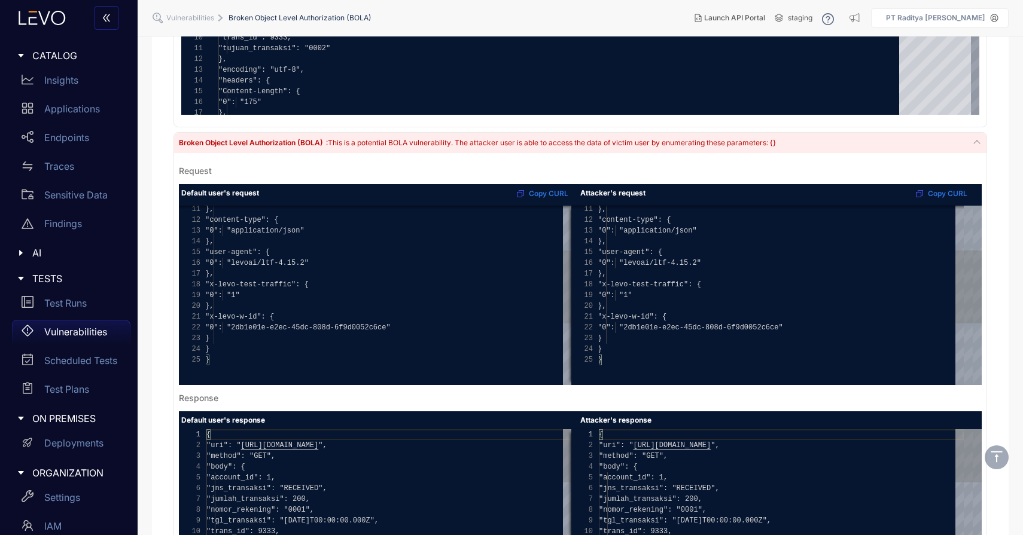
scroll to position [1566, 0]
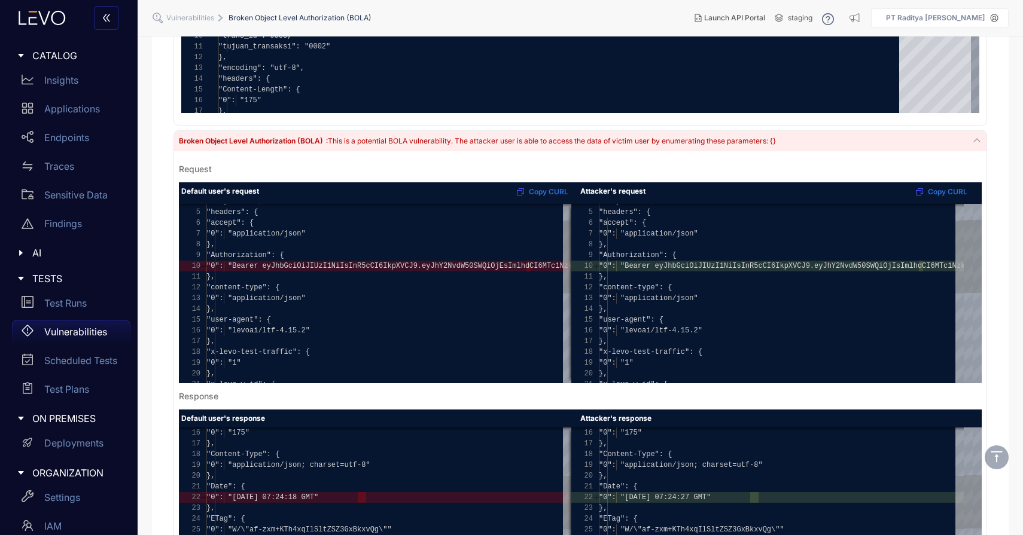
click at [922, 141] on div "Broken Object Level Authorization (BOLA) : This is a potential BOLA vulnerabili…" at bounding box center [580, 141] width 812 height 21
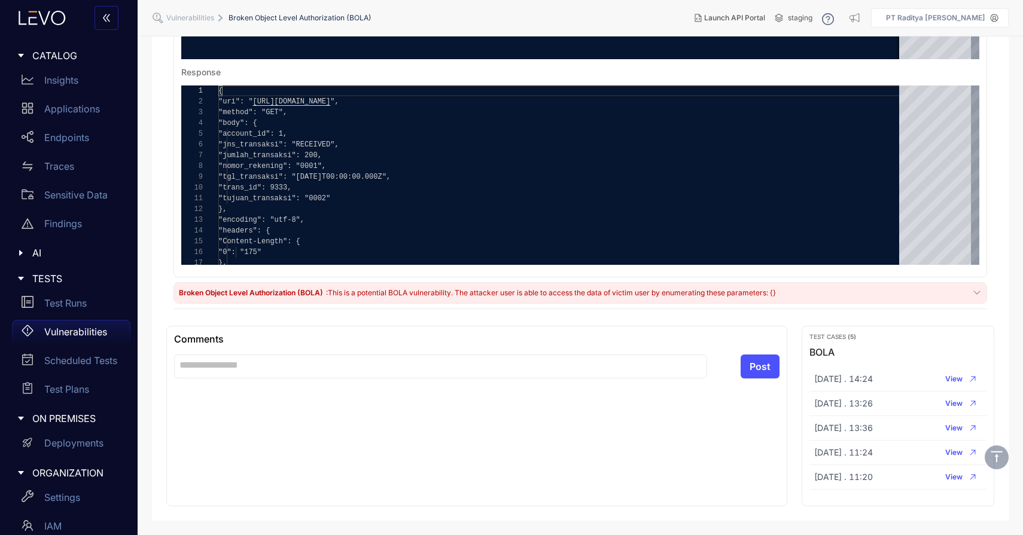
click at [770, 291] on span ": This is a potential BOLA vulnerability. The attacker user is able to access t…" at bounding box center [551, 292] width 450 height 9
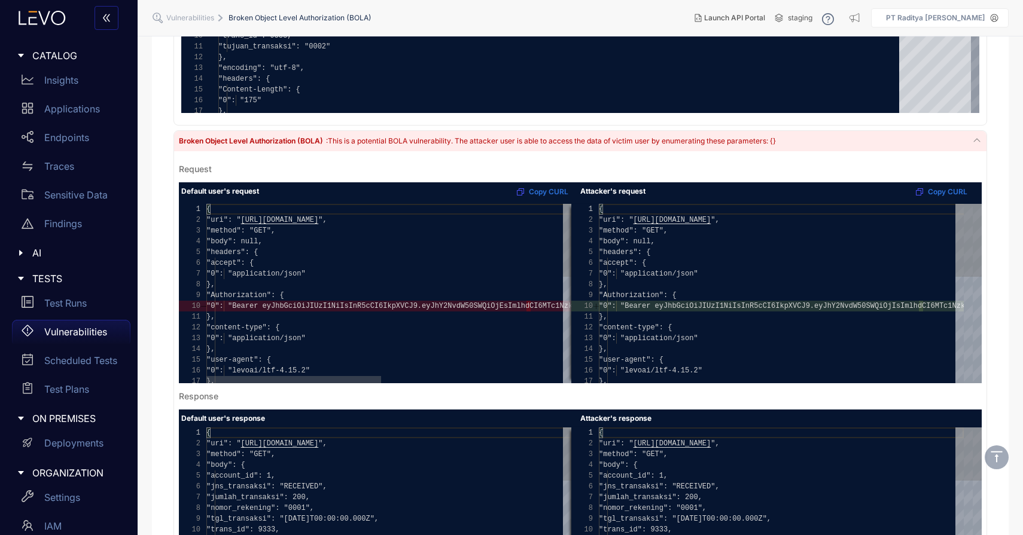
scroll to position [0, 0]
drag, startPoint x: 526, startPoint y: 308, endPoint x: 455, endPoint y: 315, distance: 70.9
type textarea "**********"
click at [443, 333] on div ""content-type": {" at bounding box center [577, 327] width 743 height 11
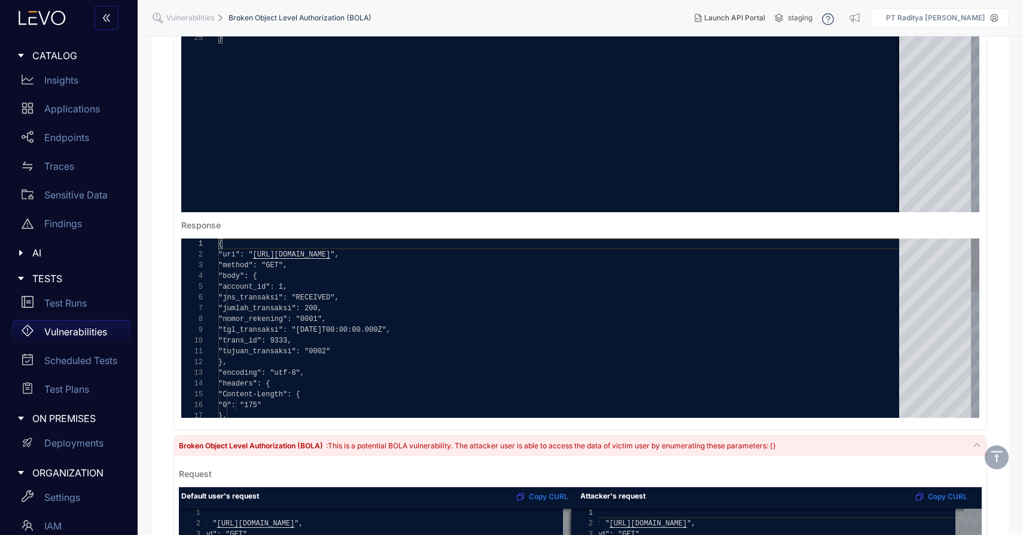
scroll to position [1196, 0]
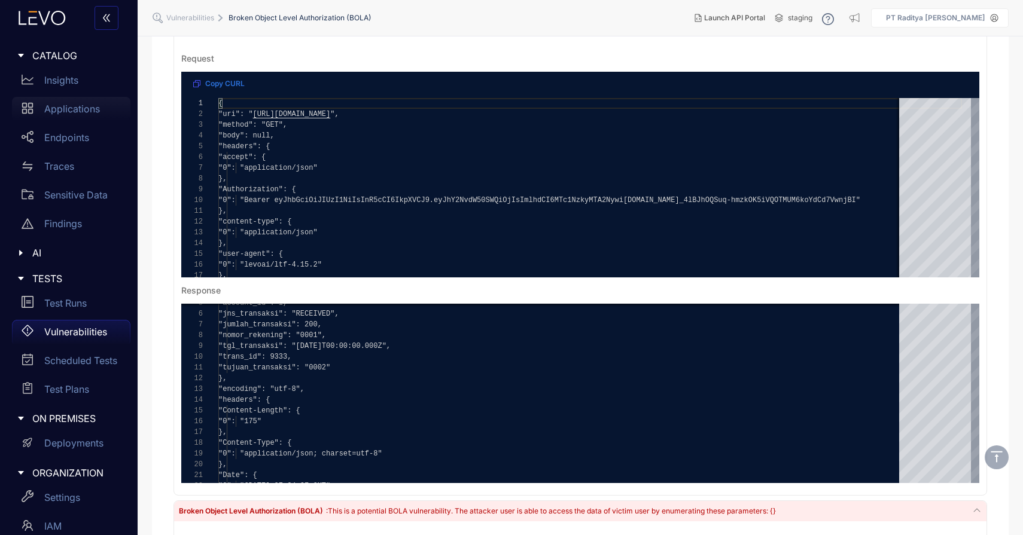
click at [56, 99] on div "Applications" at bounding box center [71, 109] width 118 height 24
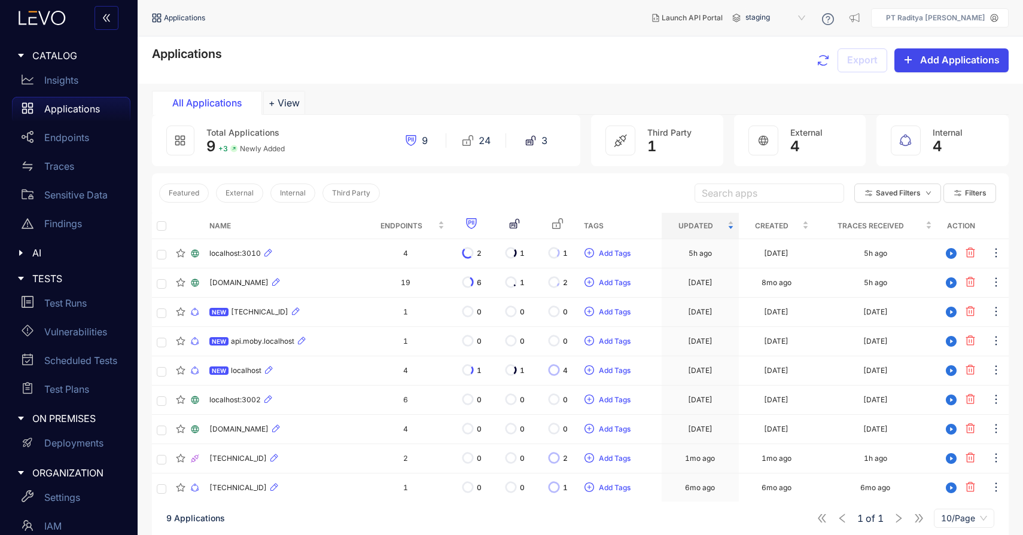
click at [958, 67] on button "Add Applications" at bounding box center [951, 60] width 114 height 24
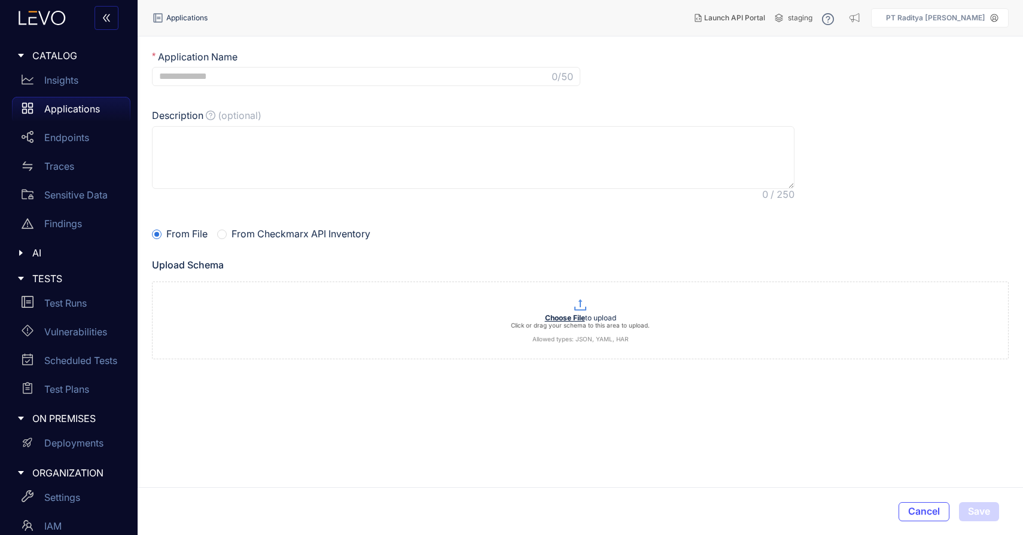
click at [238, 237] on span "From Checkmarx API Inventory" at bounding box center [301, 233] width 148 height 11
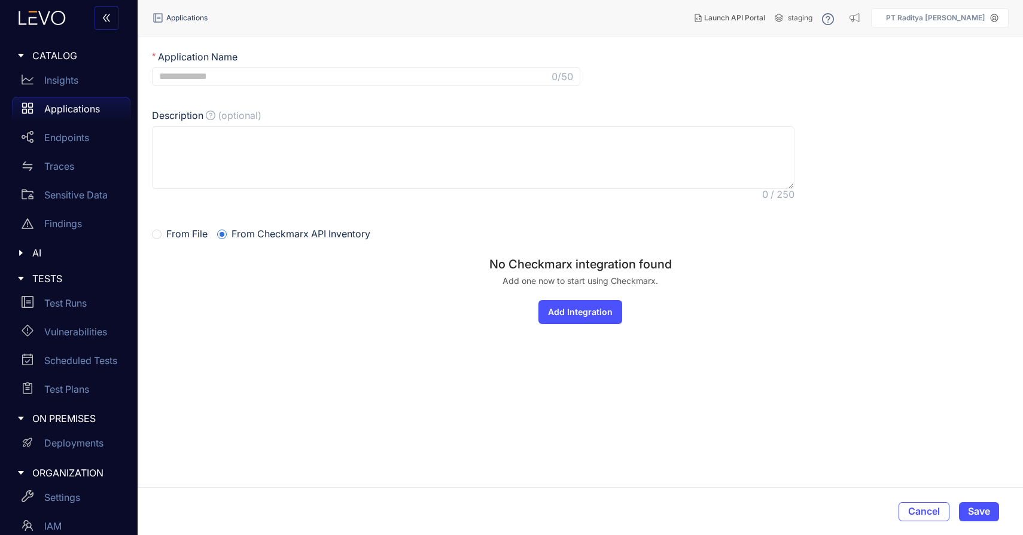
click at [177, 237] on span "From File" at bounding box center [186, 233] width 51 height 11
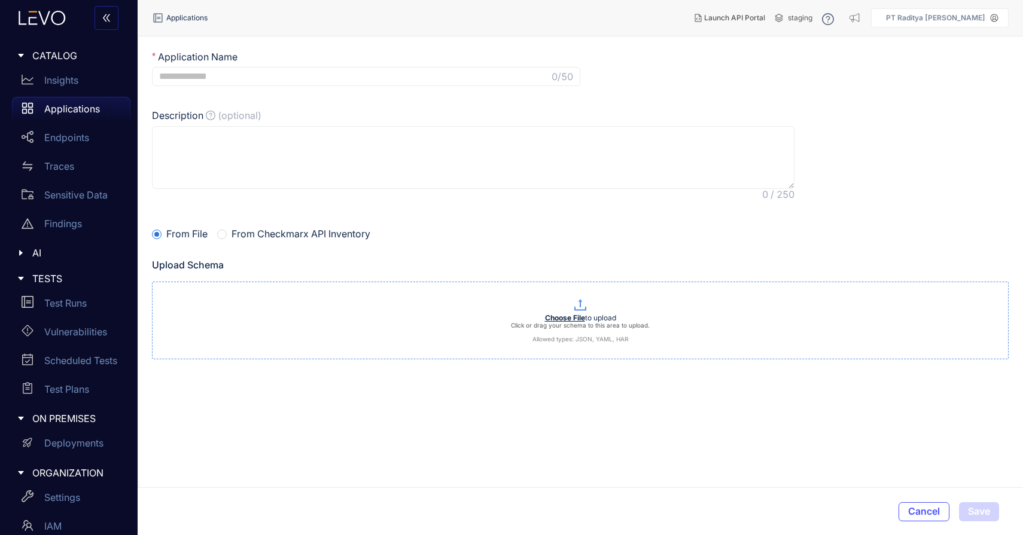
click at [309, 315] on div "Choose File to upload Click or drag your schema to this area to upload. Allowed…" at bounding box center [580, 328] width 855 height 29
